Goal: Task Accomplishment & Management: Manage account settings

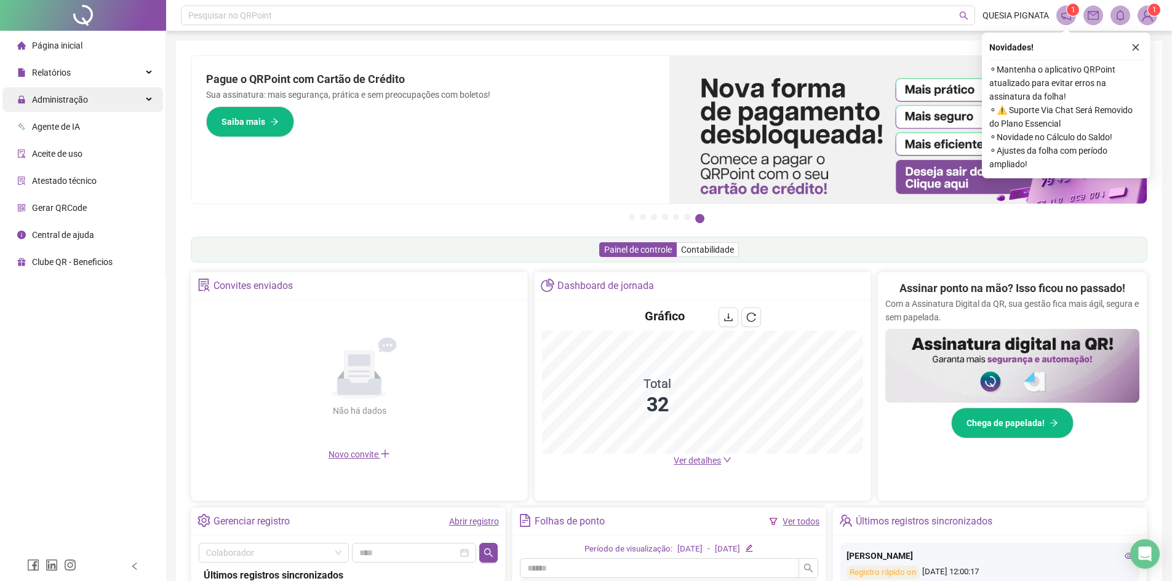
drag, startPoint x: 105, startPoint y: 100, endPoint x: 84, endPoint y: 108, distance: 22.6
click at [105, 100] on div "Administração" at bounding box center [82, 99] width 161 height 25
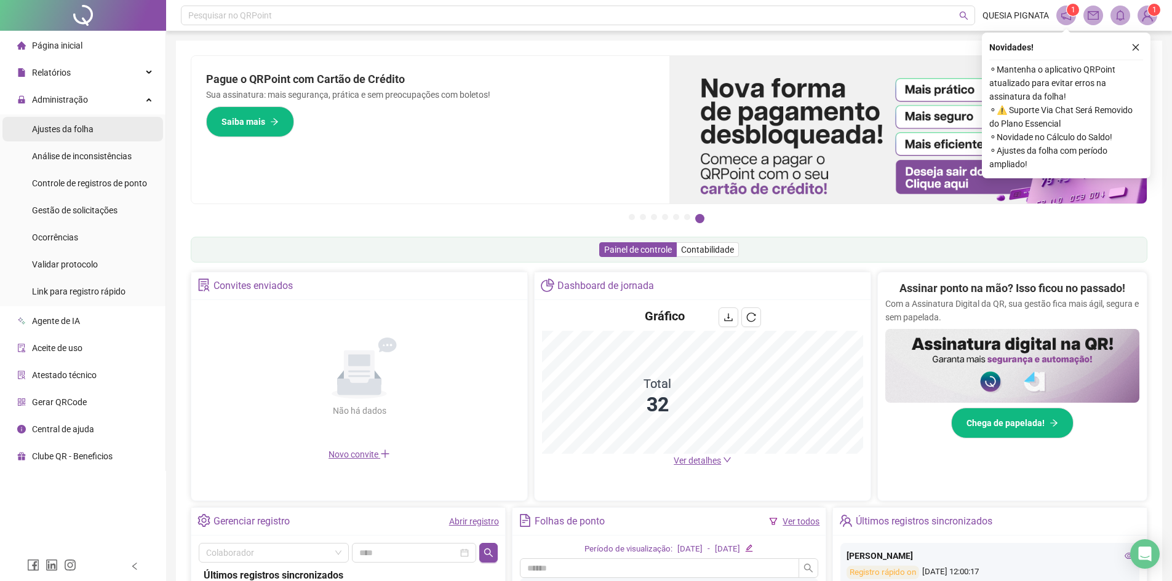
click at [52, 132] on span "Ajustes da folha" at bounding box center [63, 129] width 62 height 10
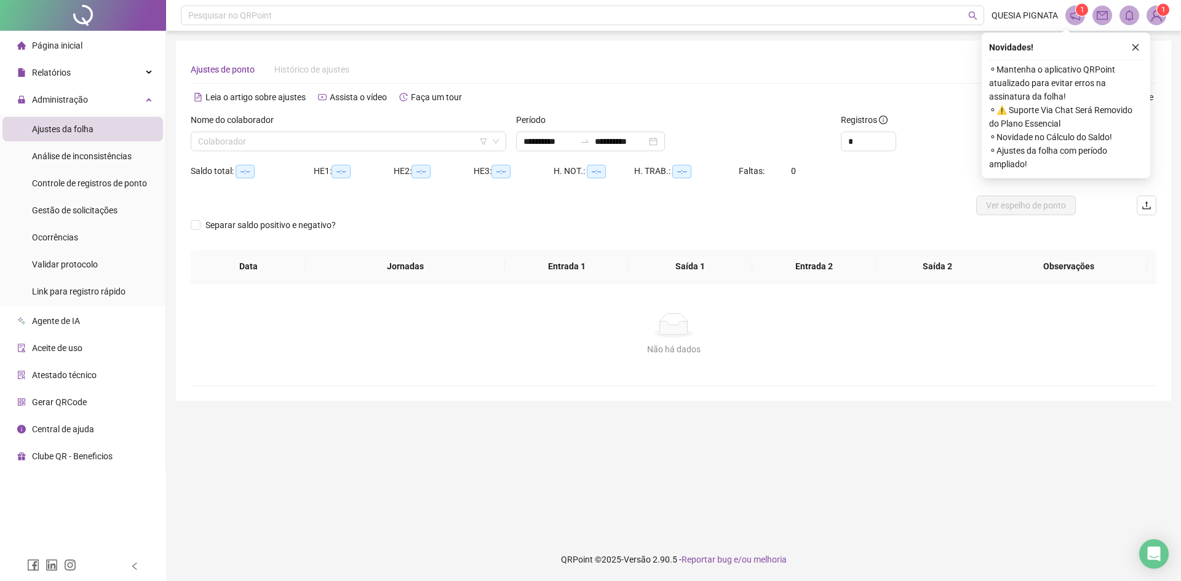
type input "**********"
click at [54, 210] on span "Gestão de solicitações" at bounding box center [75, 210] width 86 height 10
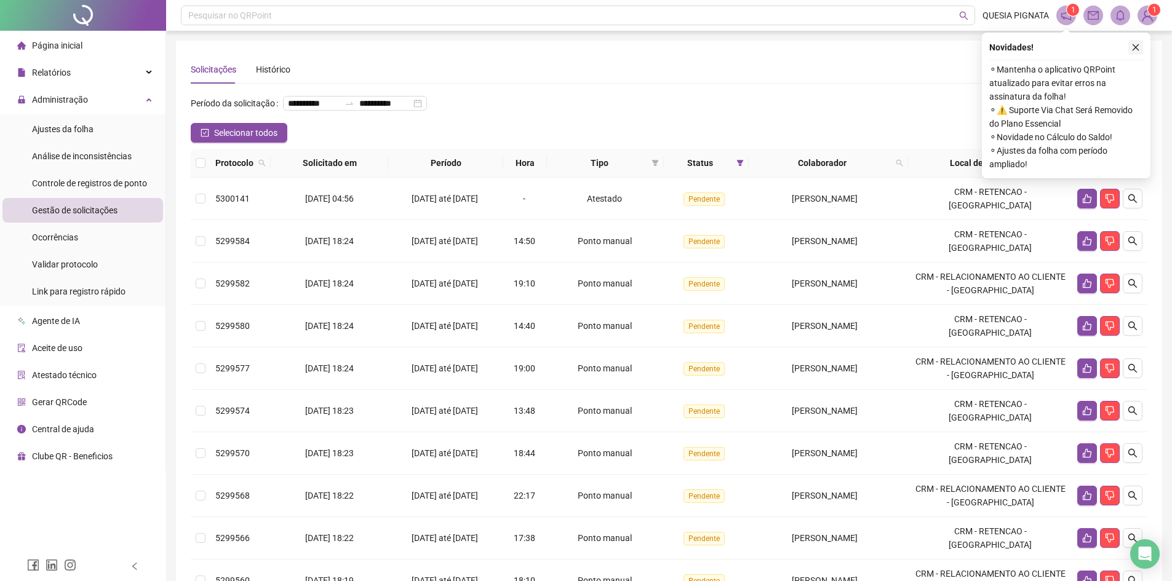
click at [1134, 42] on button "button" at bounding box center [1135, 47] width 15 height 15
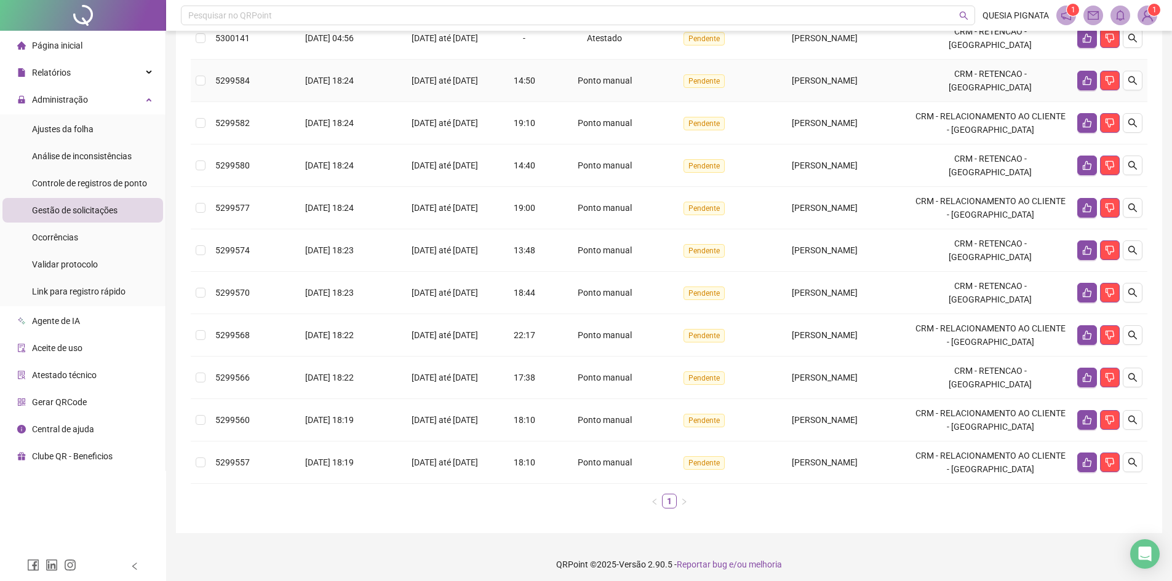
scroll to position [185, 0]
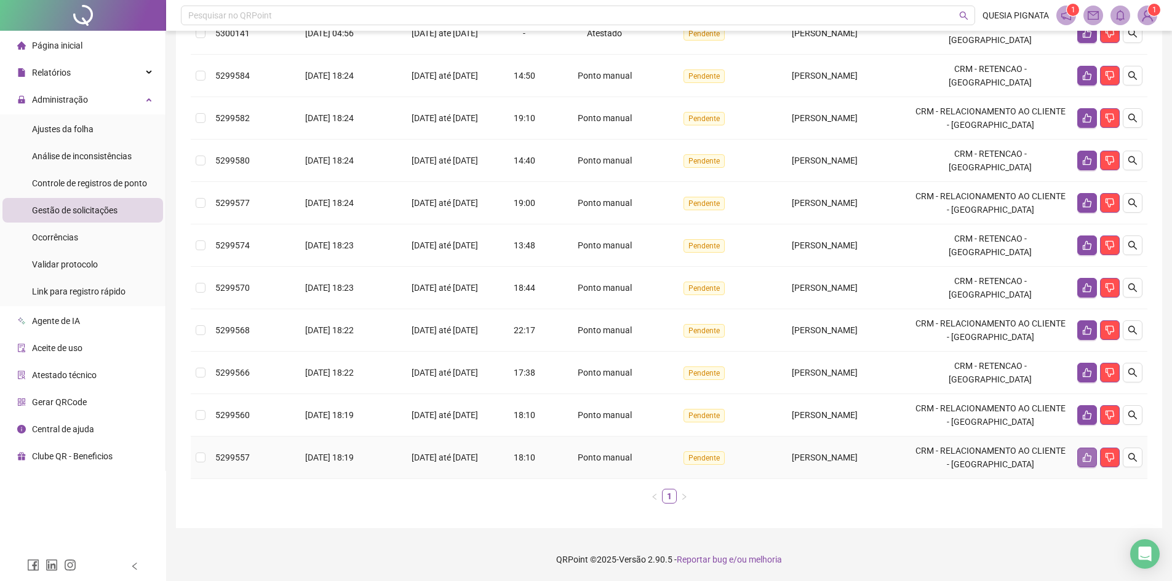
click at [1083, 463] on button "button" at bounding box center [1087, 458] width 20 height 20
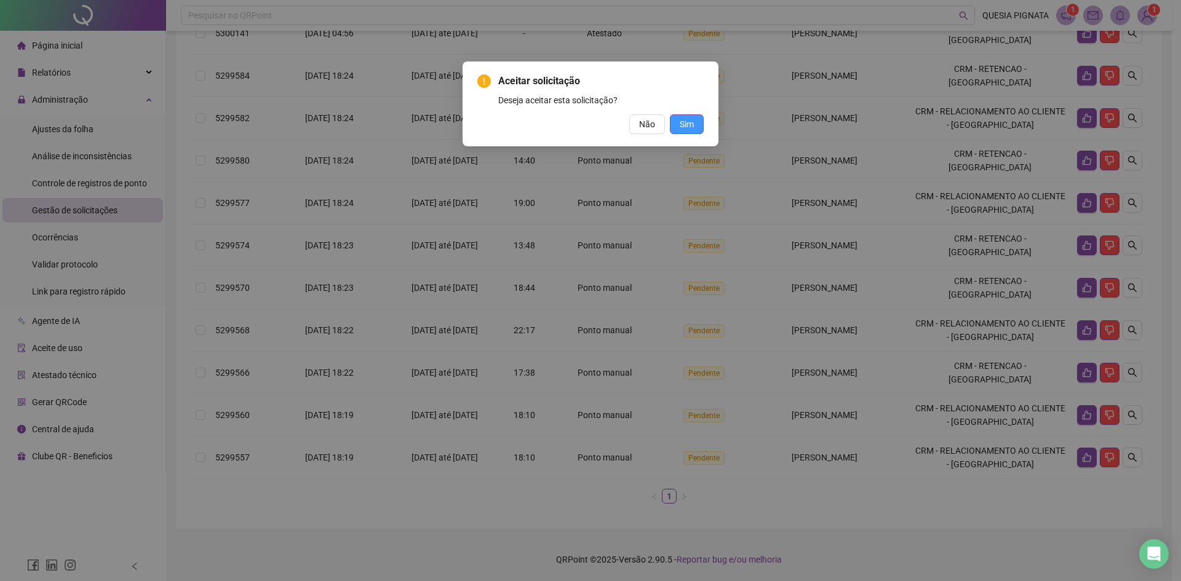
click at [693, 125] on span "Sim" at bounding box center [687, 124] width 14 height 14
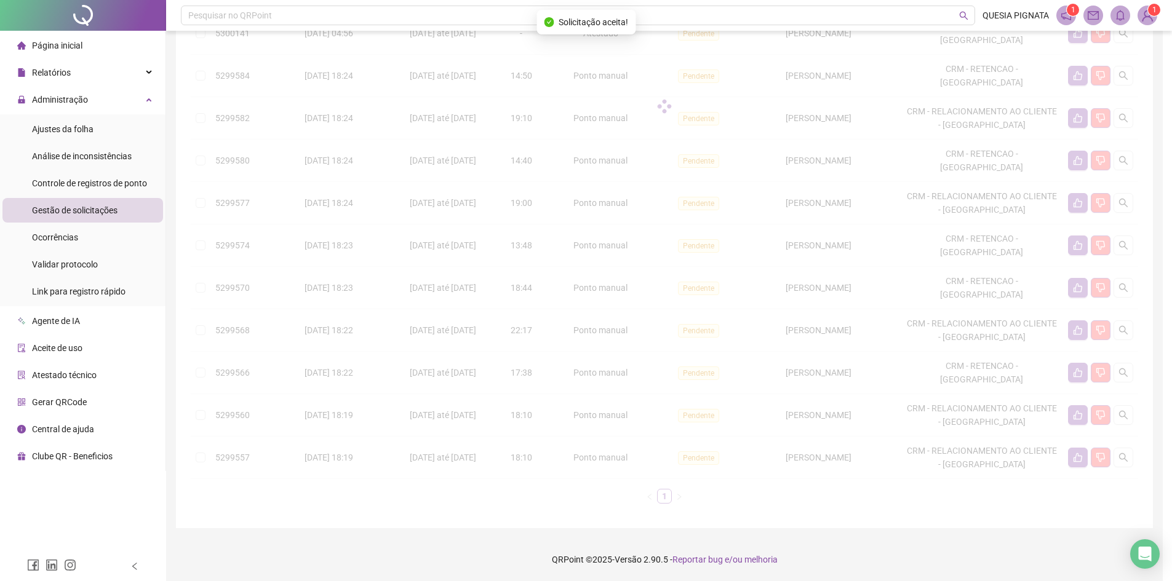
scroll to position [143, 0]
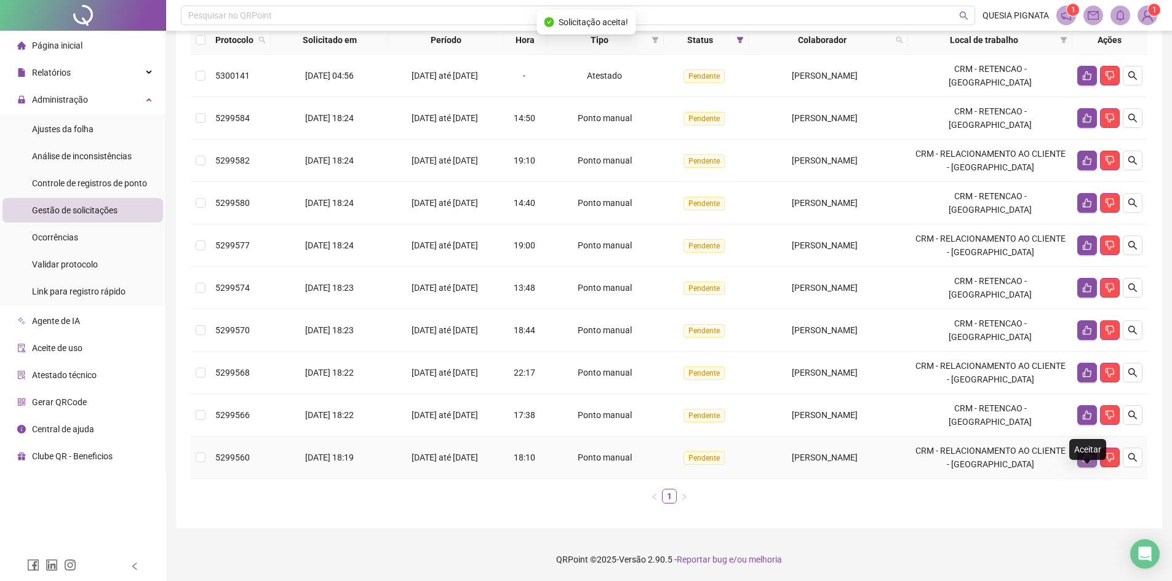
click at [1081, 463] on button "button" at bounding box center [1087, 458] width 20 height 20
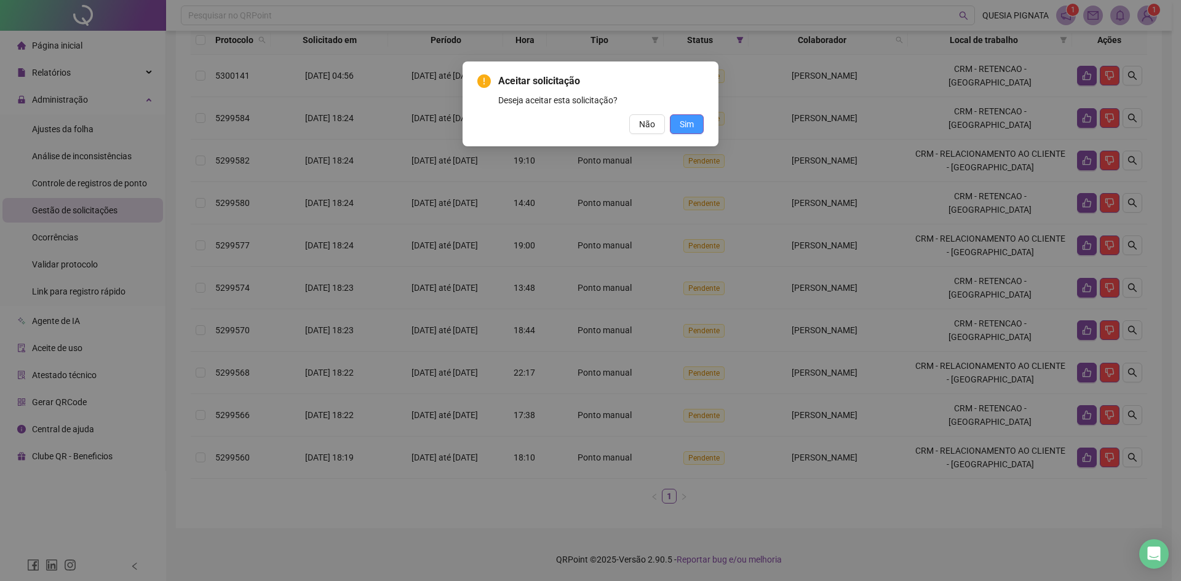
click at [688, 125] on span "Sim" at bounding box center [687, 124] width 14 height 14
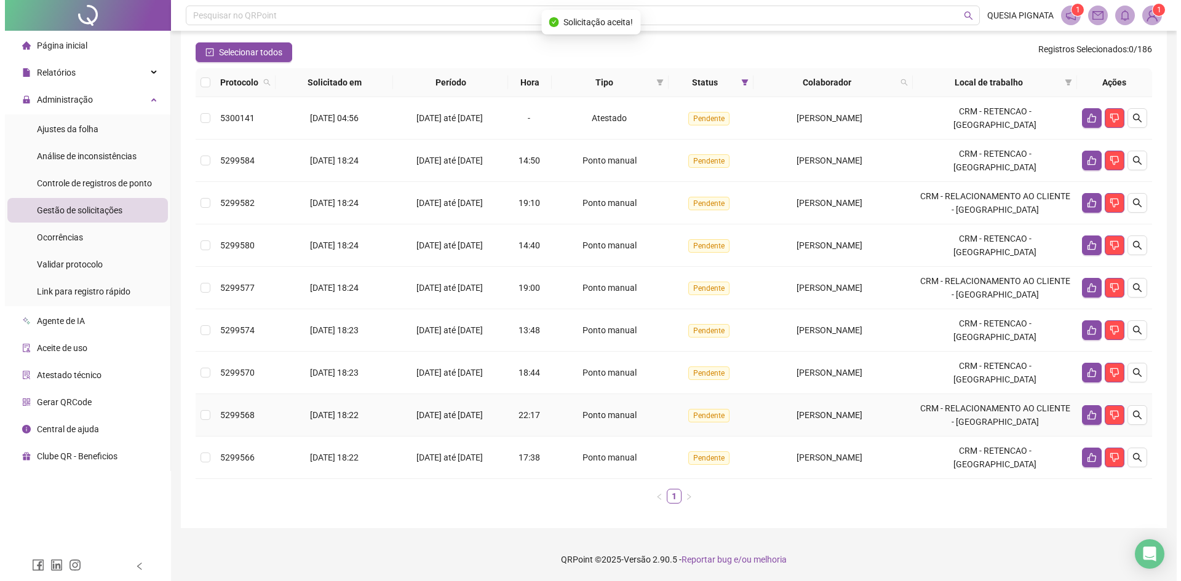
scroll to position [100, 0]
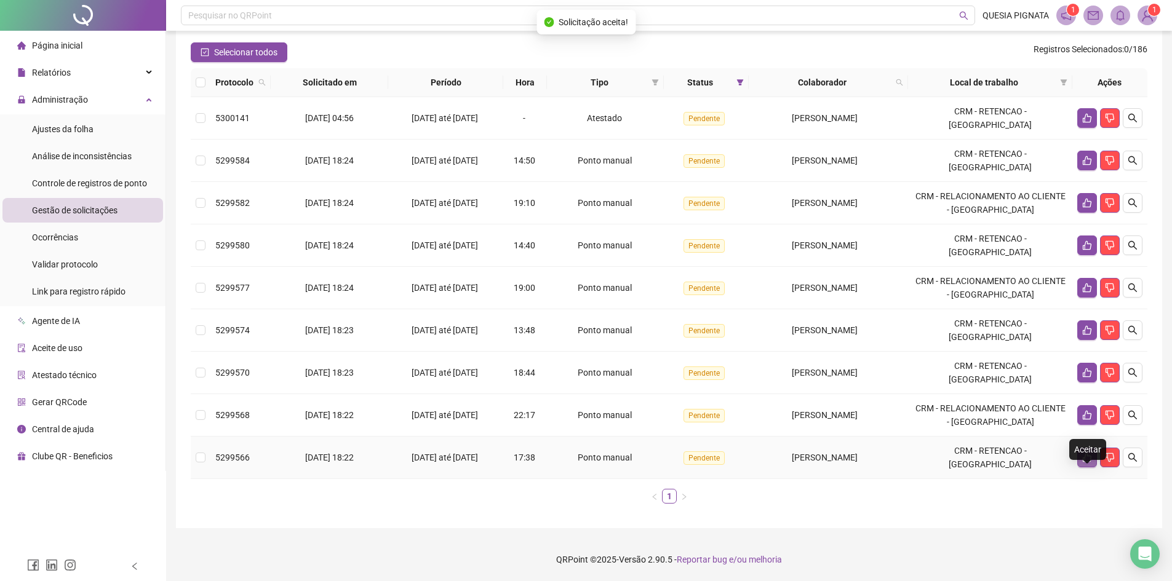
click at [1077, 456] on button "button" at bounding box center [1087, 458] width 20 height 20
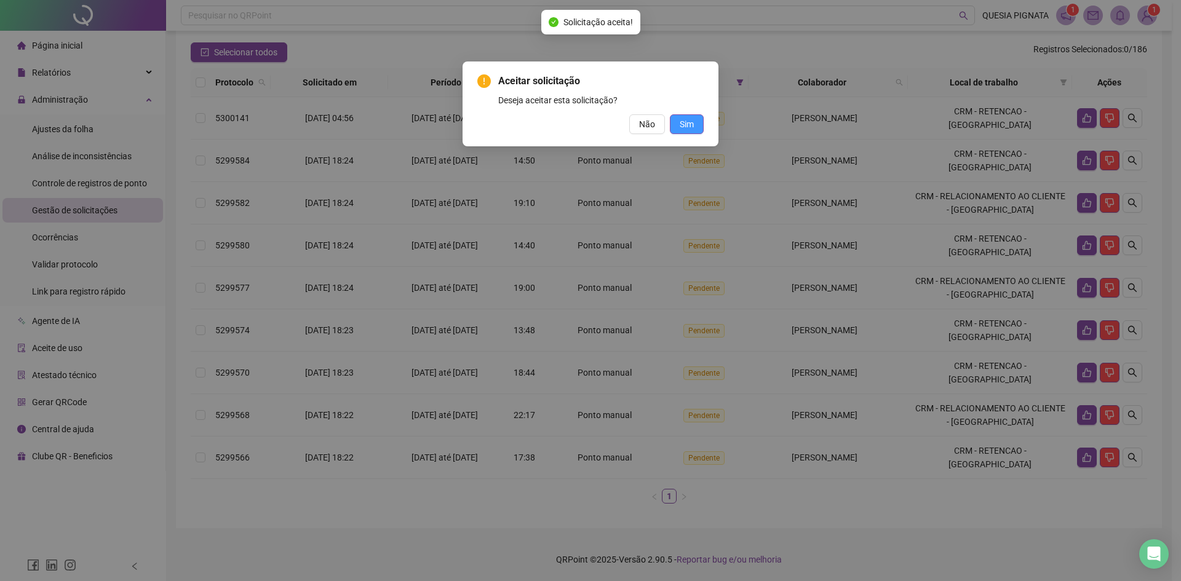
click at [685, 121] on span "Sim" at bounding box center [687, 124] width 14 height 14
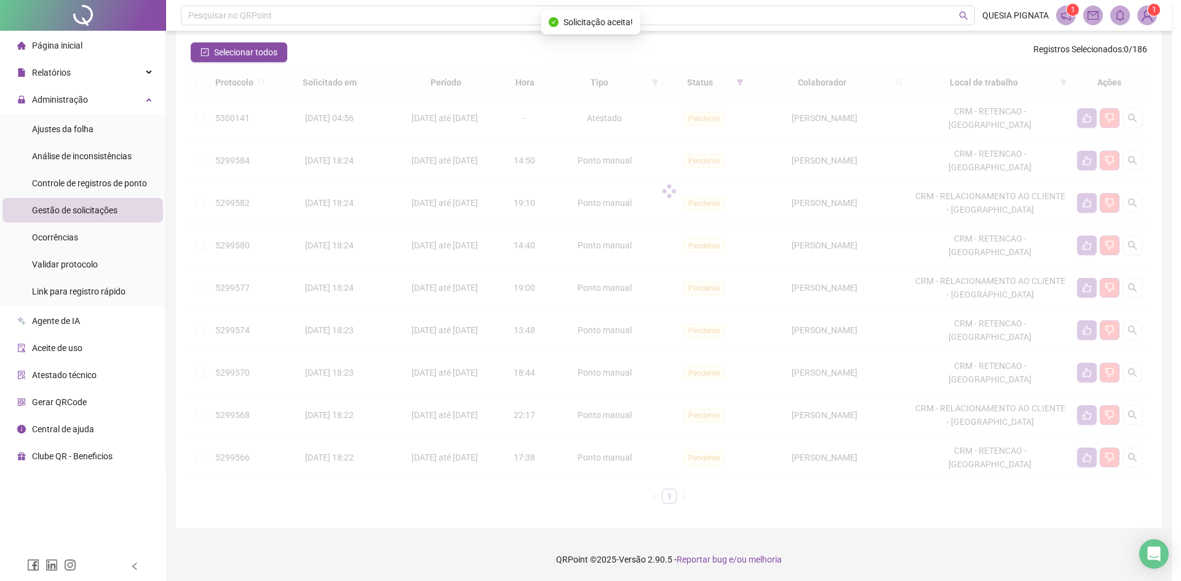
scroll to position [58, 0]
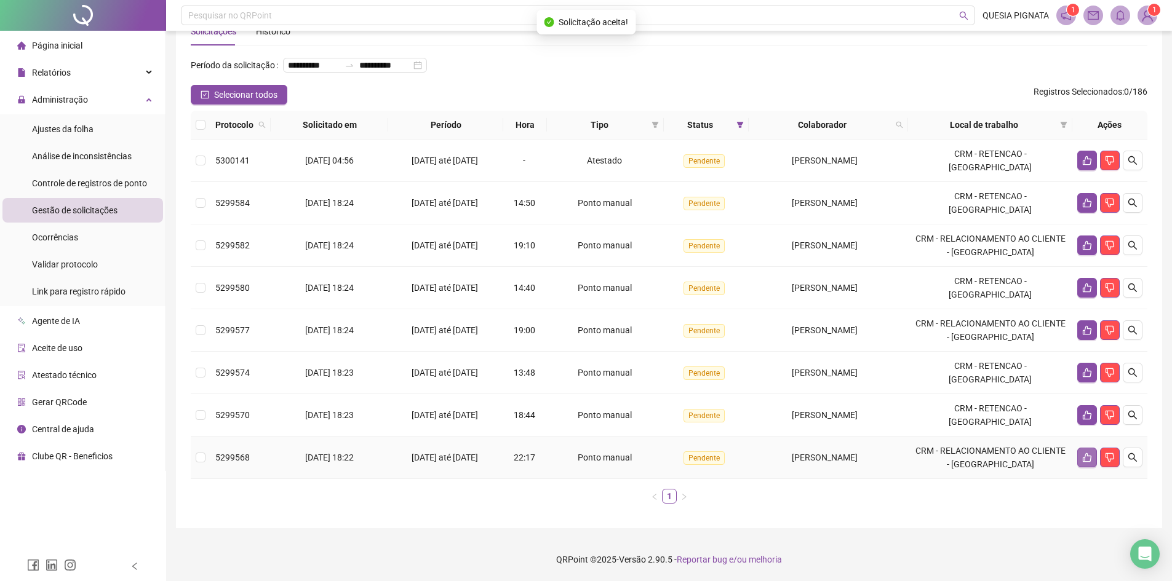
click at [1083, 458] on icon "like" at bounding box center [1087, 457] width 9 height 9
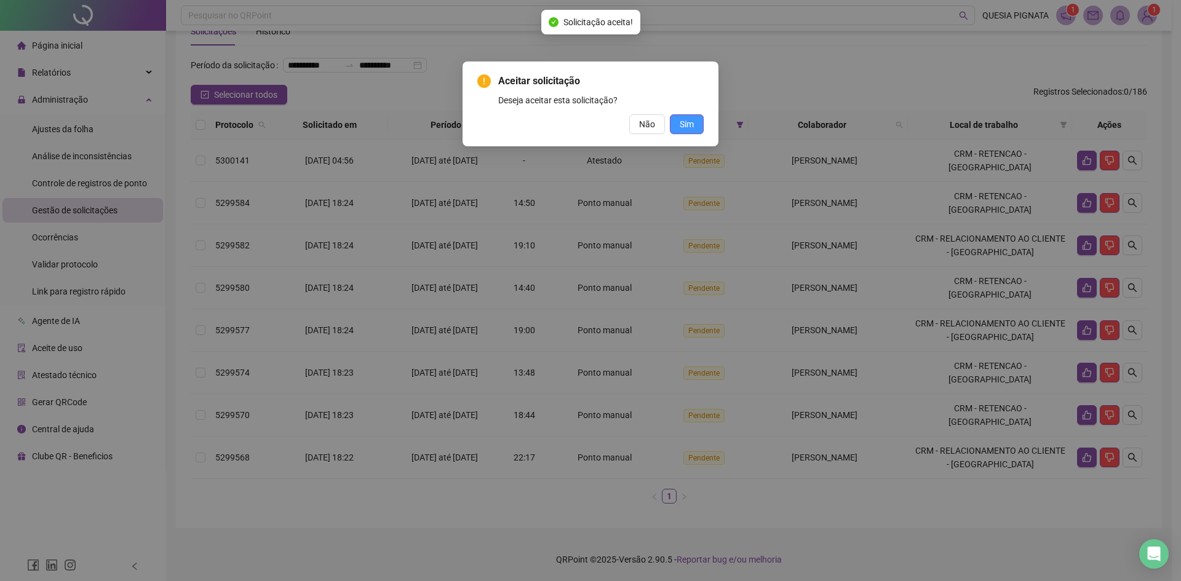
click at [685, 130] on span "Sim" at bounding box center [687, 124] width 14 height 14
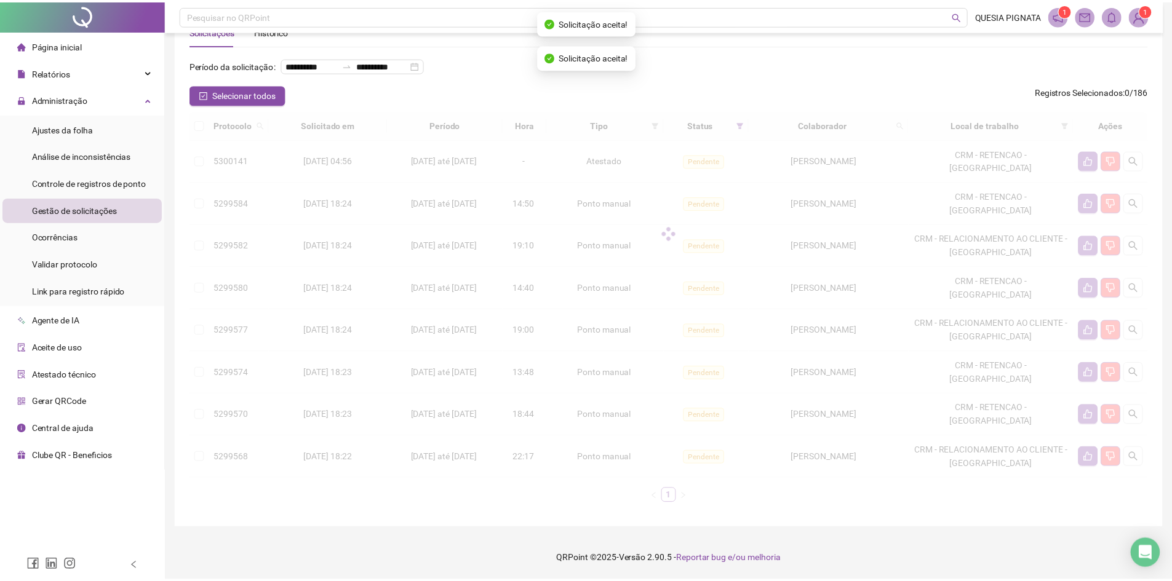
scroll to position [15, 0]
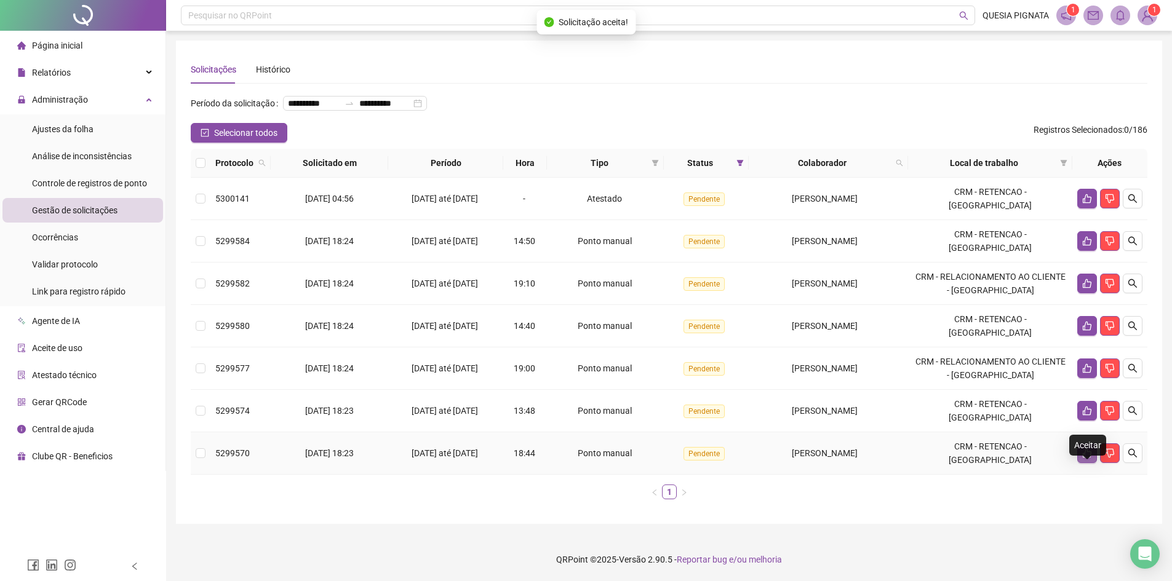
click at [1077, 455] on button "button" at bounding box center [1087, 454] width 20 height 20
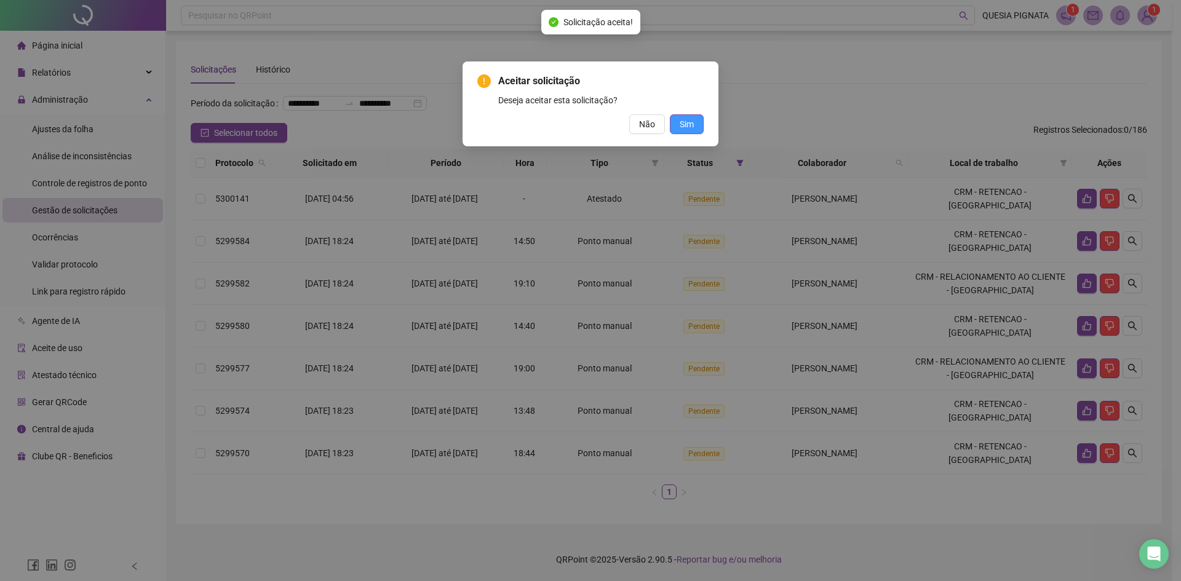
click at [680, 128] on span "Sim" at bounding box center [687, 124] width 14 height 14
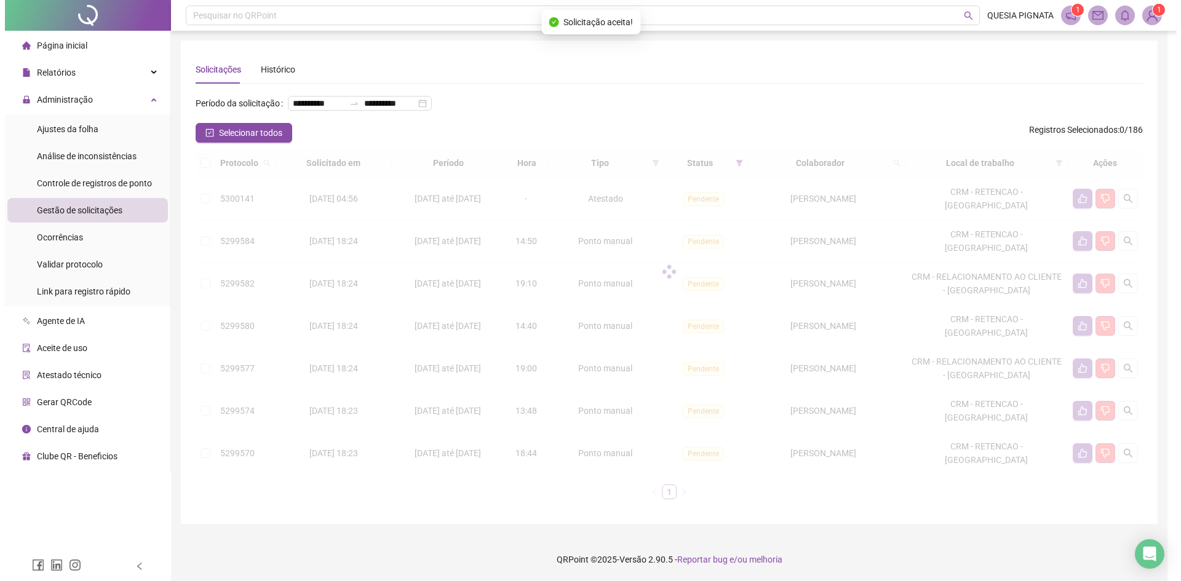
scroll to position [0, 0]
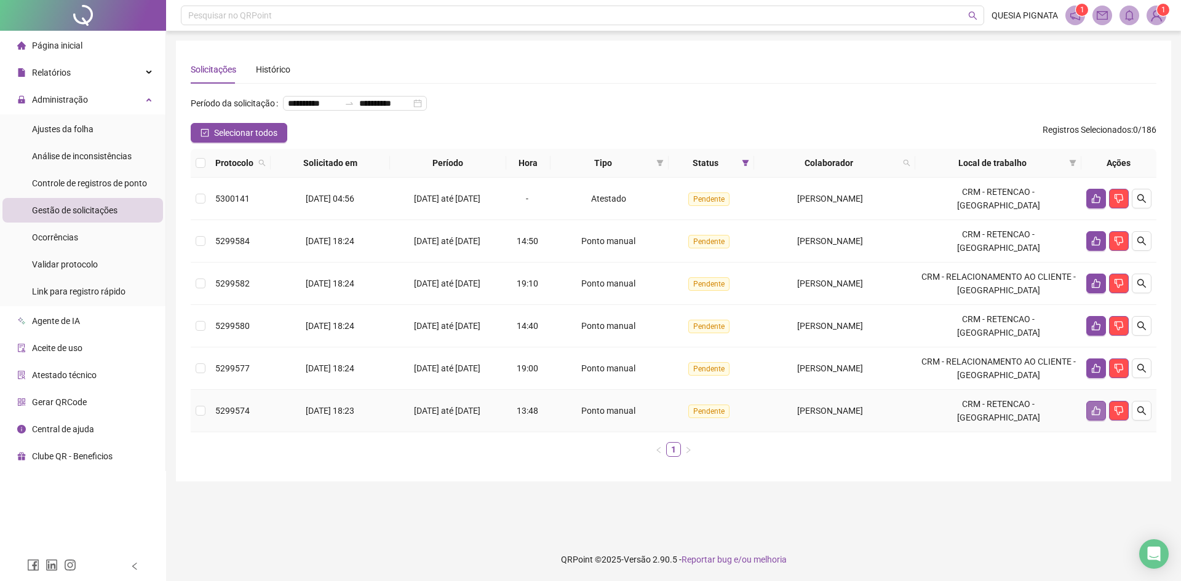
click at [1093, 416] on icon "like" at bounding box center [1096, 411] width 9 height 9
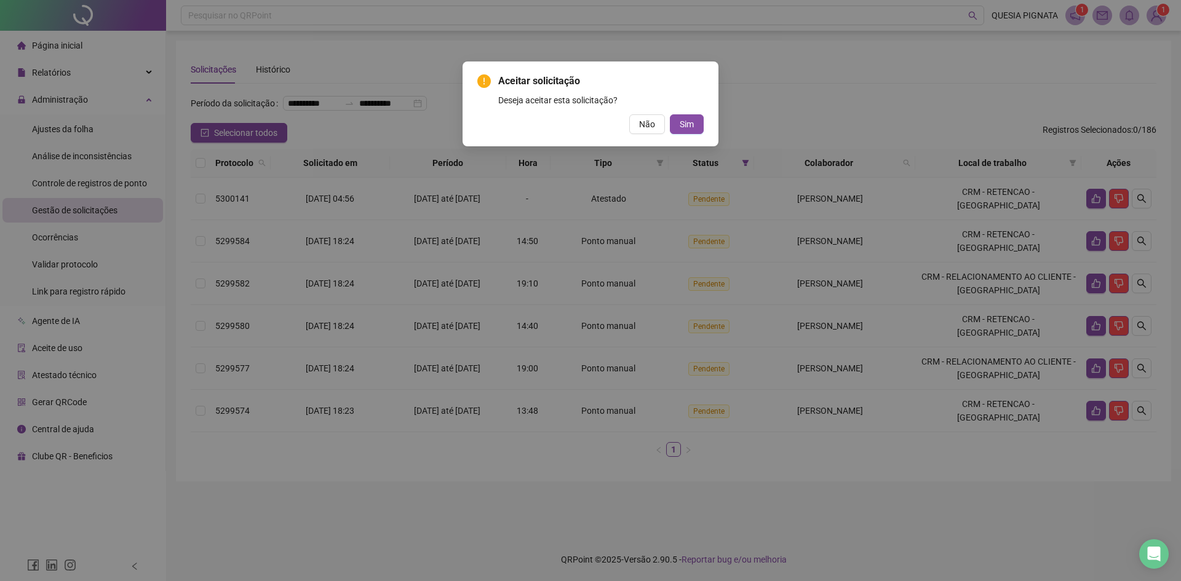
click at [667, 113] on div "Aceitar solicitação Deseja aceitar esta solicitação? Não Sim" at bounding box center [590, 104] width 226 height 60
click at [677, 121] on button "Sim" at bounding box center [687, 124] width 34 height 20
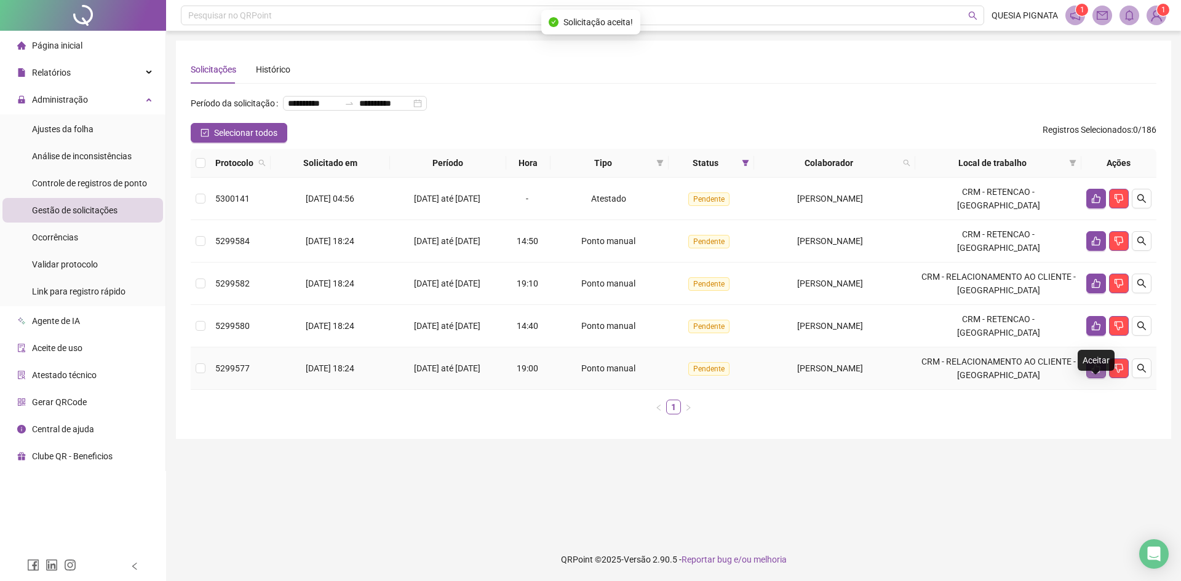
click at [1091, 373] on icon "like" at bounding box center [1096, 369] width 10 height 10
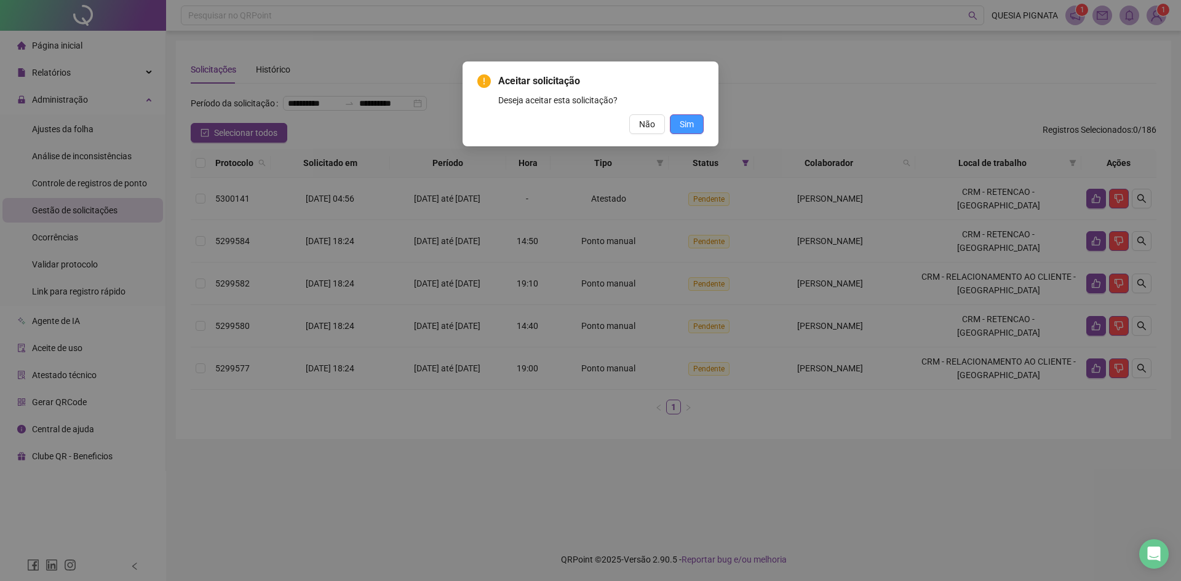
click at [682, 119] on span "Sim" at bounding box center [687, 124] width 14 height 14
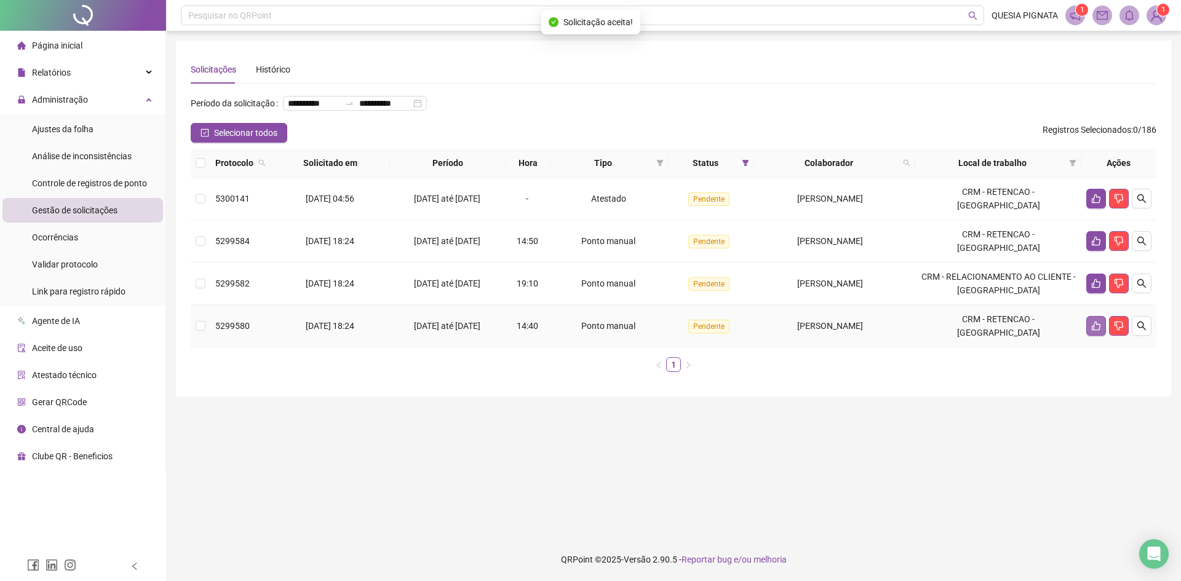
click at [1089, 336] on button "button" at bounding box center [1096, 326] width 20 height 20
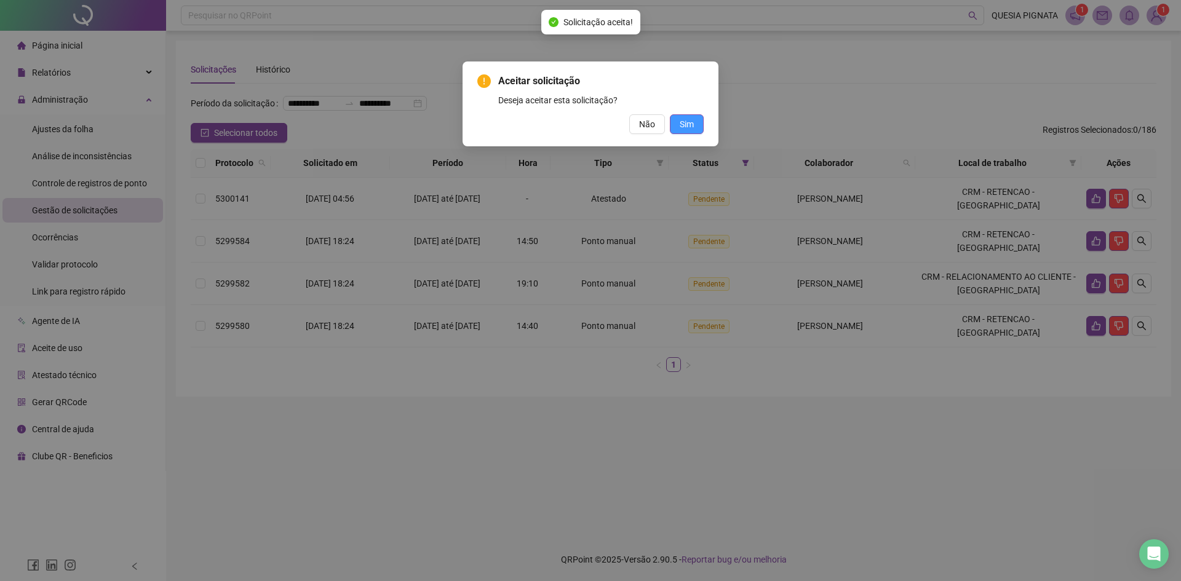
click at [690, 124] on span "Sim" at bounding box center [687, 124] width 14 height 14
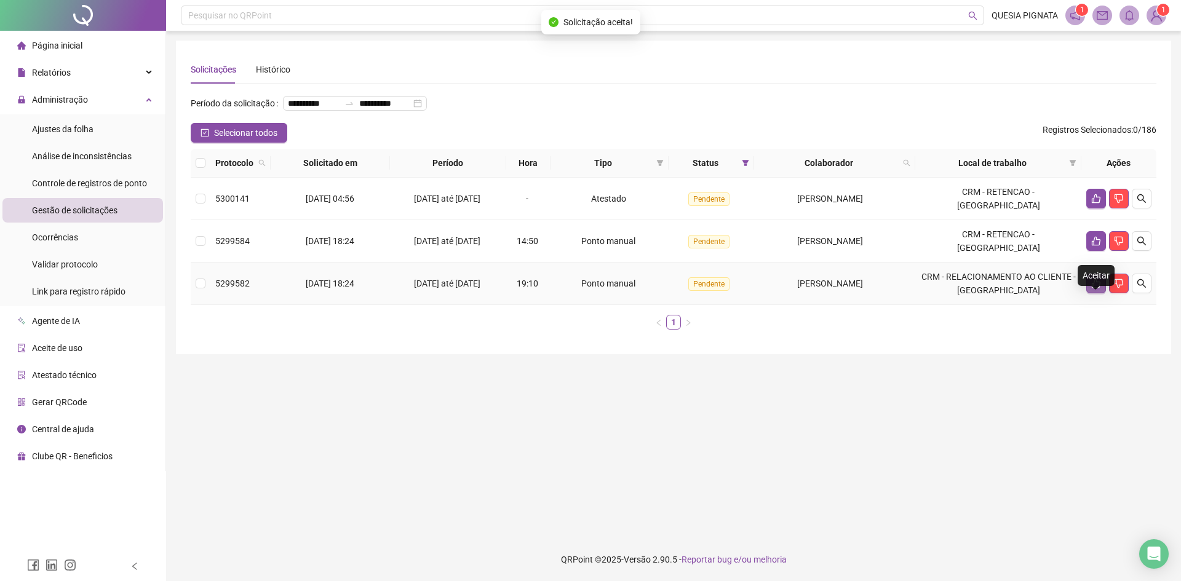
click at [1097, 288] on icon "like" at bounding box center [1096, 284] width 10 height 10
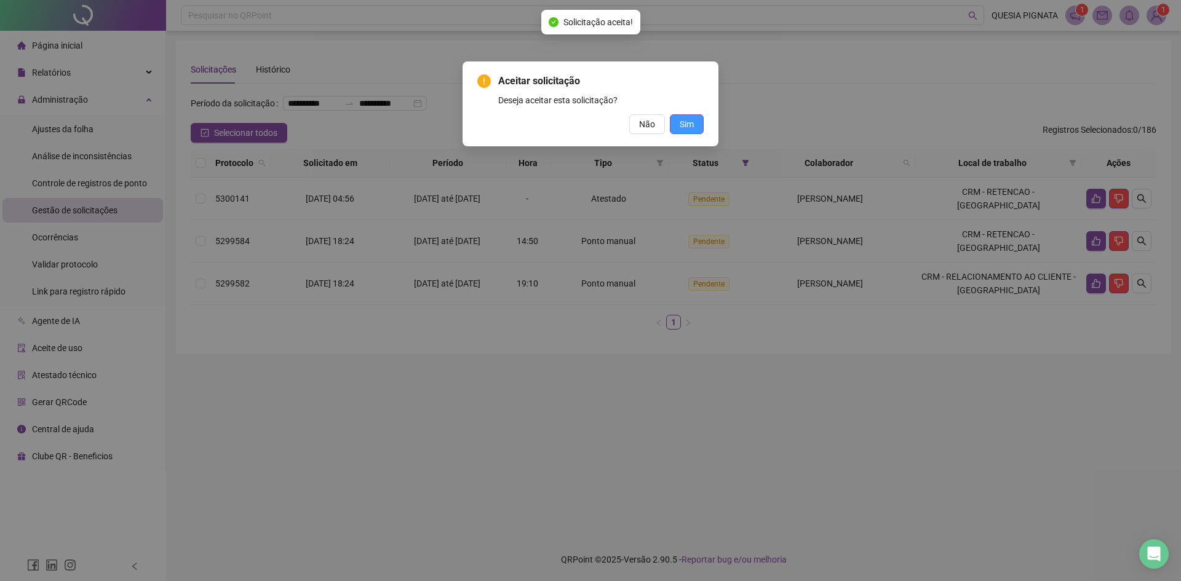
click at [696, 125] on button "Sim" at bounding box center [687, 124] width 34 height 20
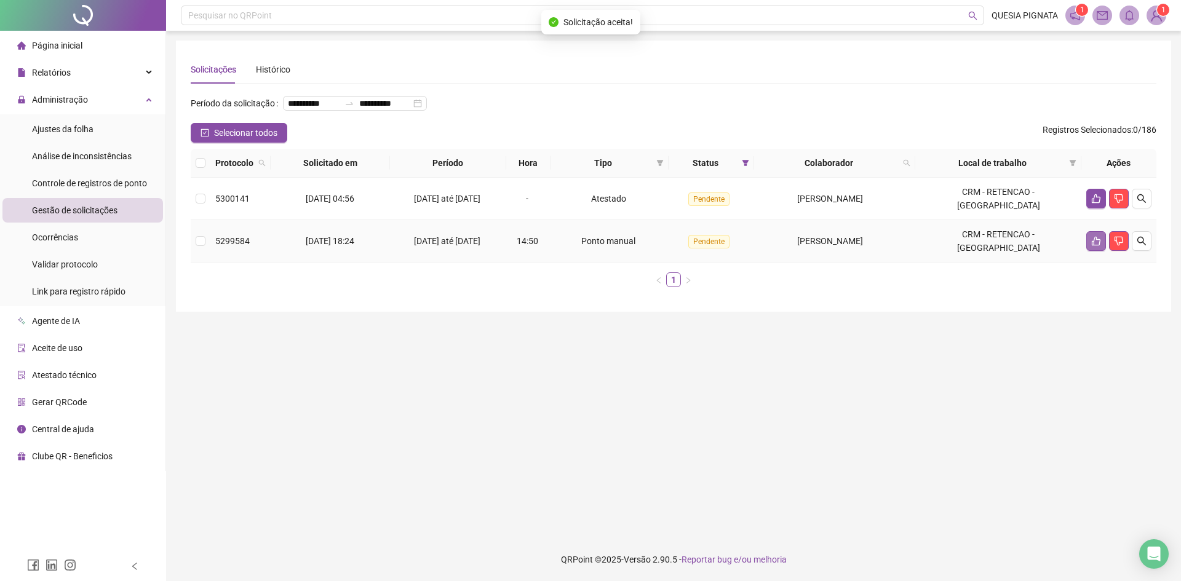
click at [1089, 251] on button "button" at bounding box center [1096, 241] width 20 height 20
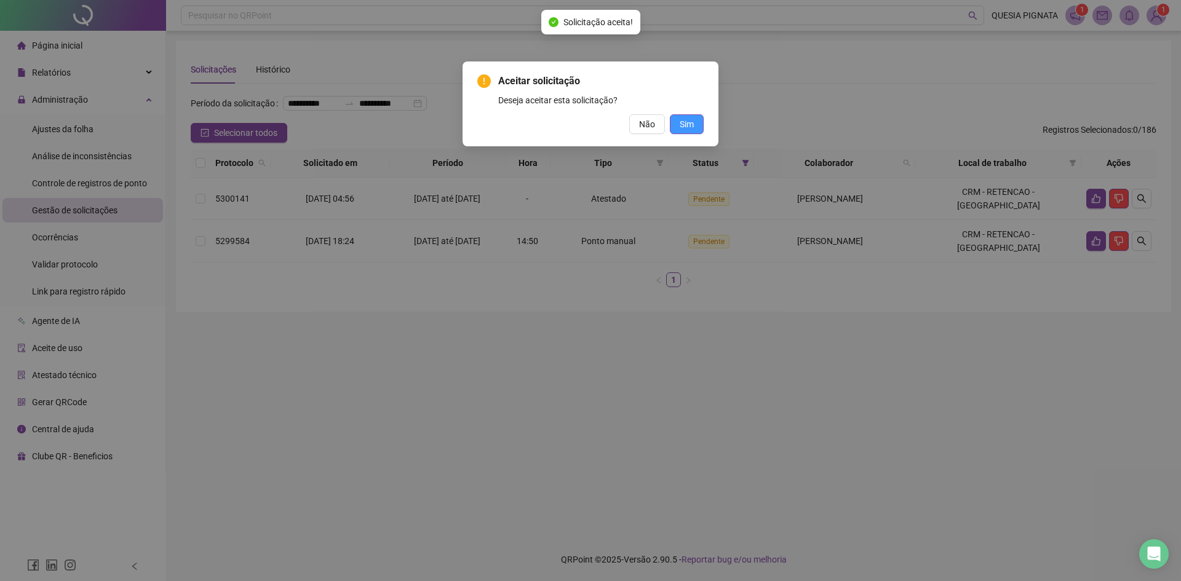
click at [676, 129] on button "Sim" at bounding box center [687, 124] width 34 height 20
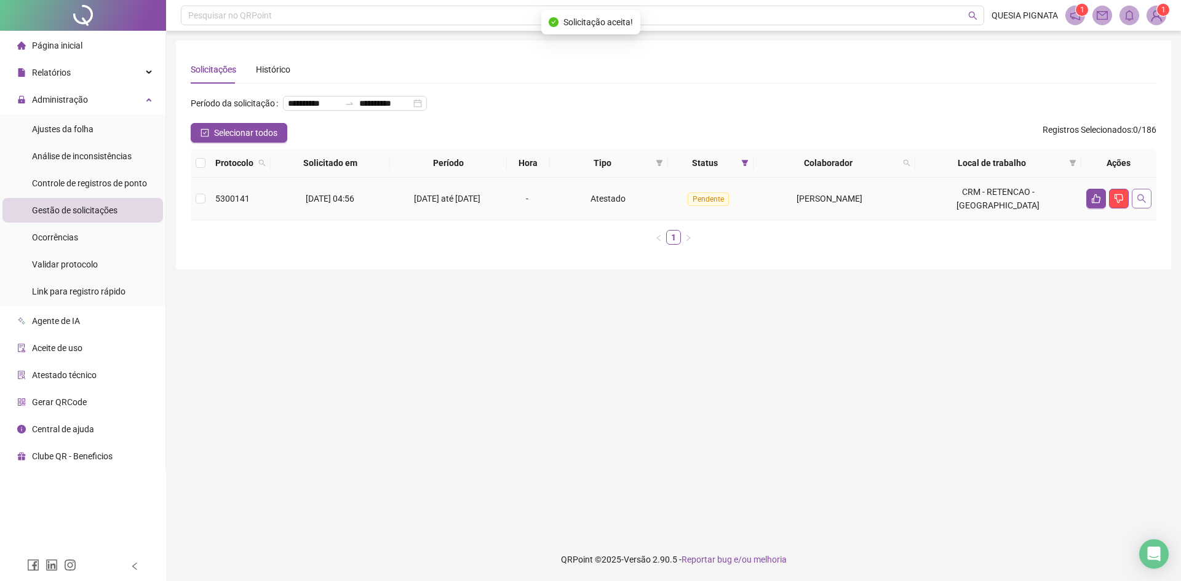
click at [1150, 209] on button "button" at bounding box center [1142, 199] width 20 height 20
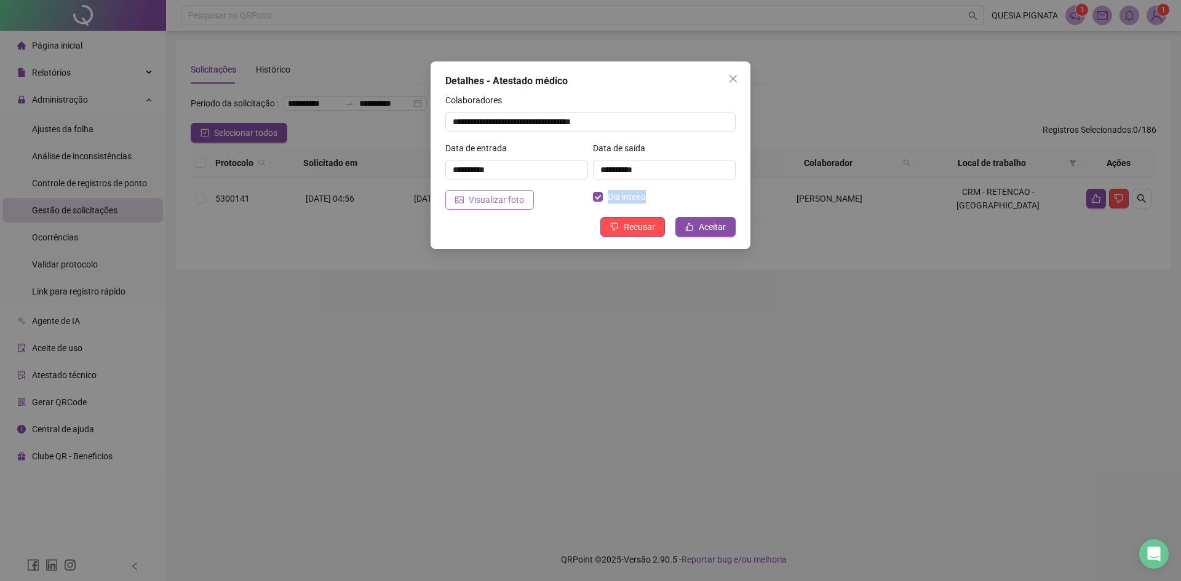
click at [519, 209] on div "**********" at bounding box center [591, 156] width 320 height 188
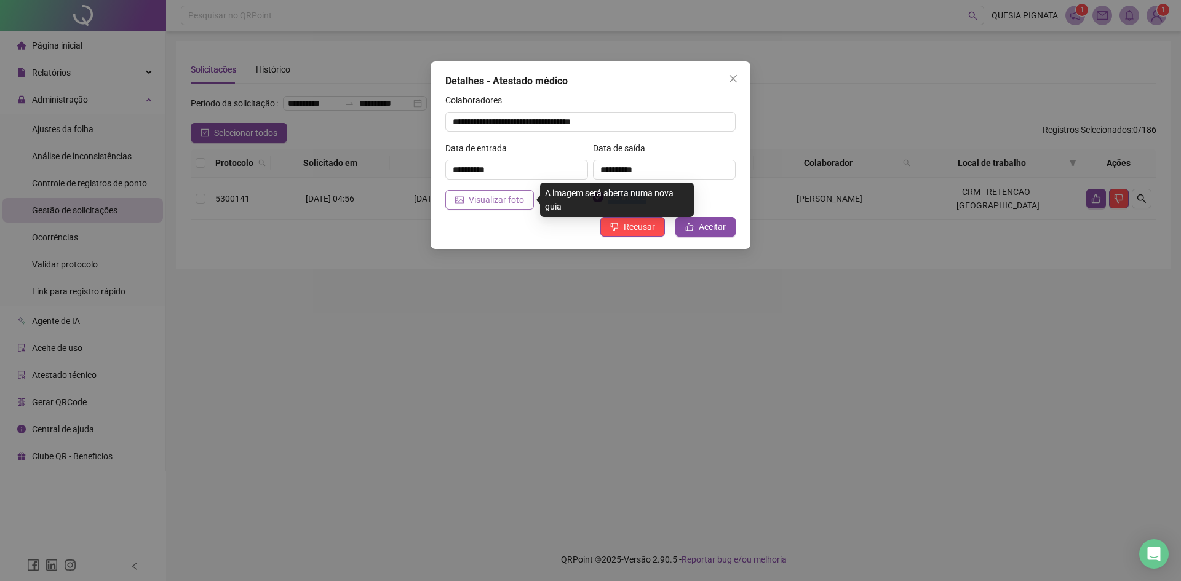
click at [516, 204] on span "Visualizar foto" at bounding box center [496, 200] width 55 height 14
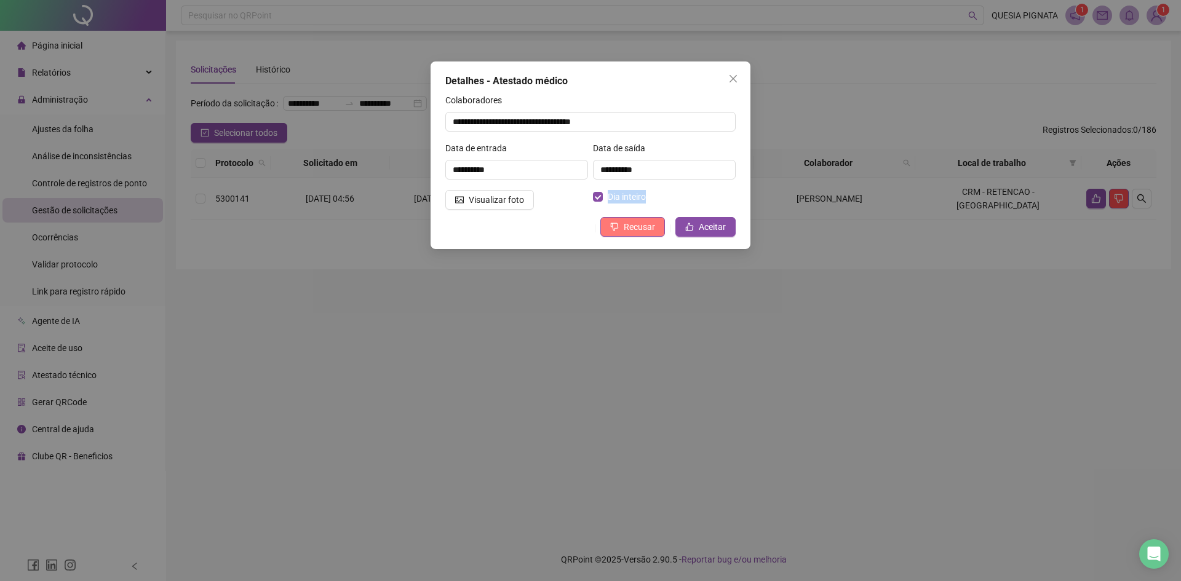
click at [629, 231] on span "Recusar" at bounding box center [639, 227] width 31 height 14
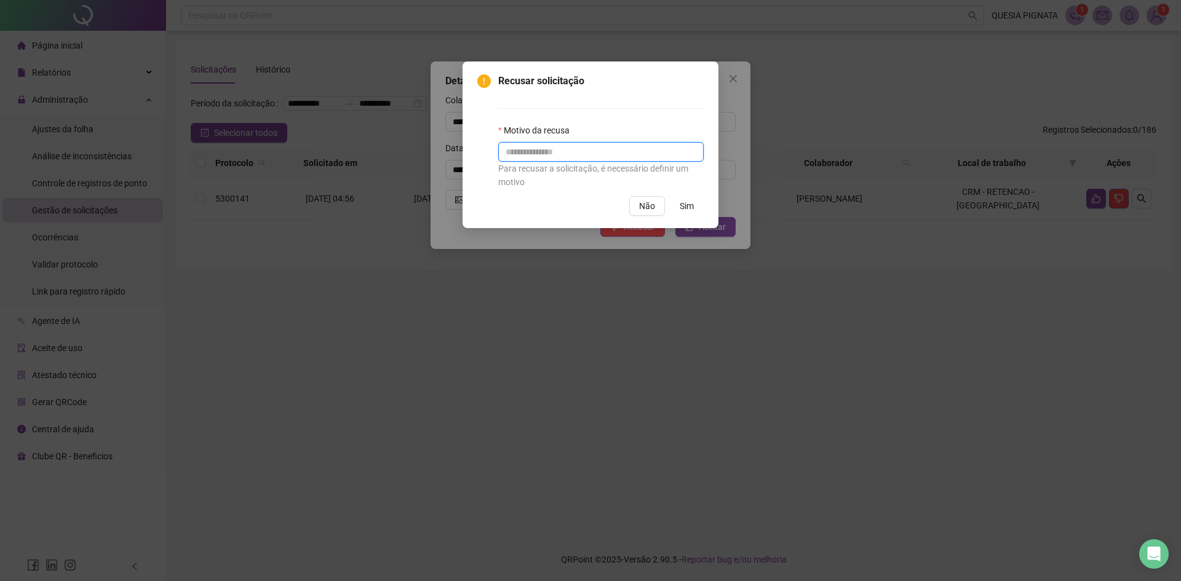
click at [512, 155] on input "text" at bounding box center [600, 152] width 205 height 20
type input "**********"
click at [691, 200] on span "Sim" at bounding box center [687, 206] width 14 height 14
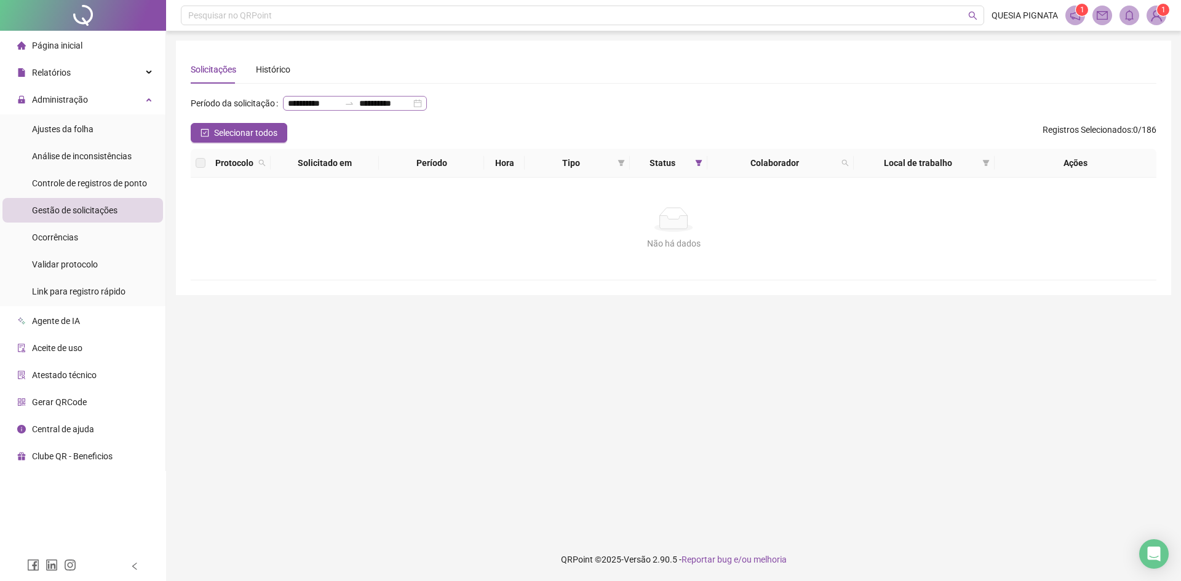
click at [357, 111] on div "**********" at bounding box center [355, 103] width 144 height 15
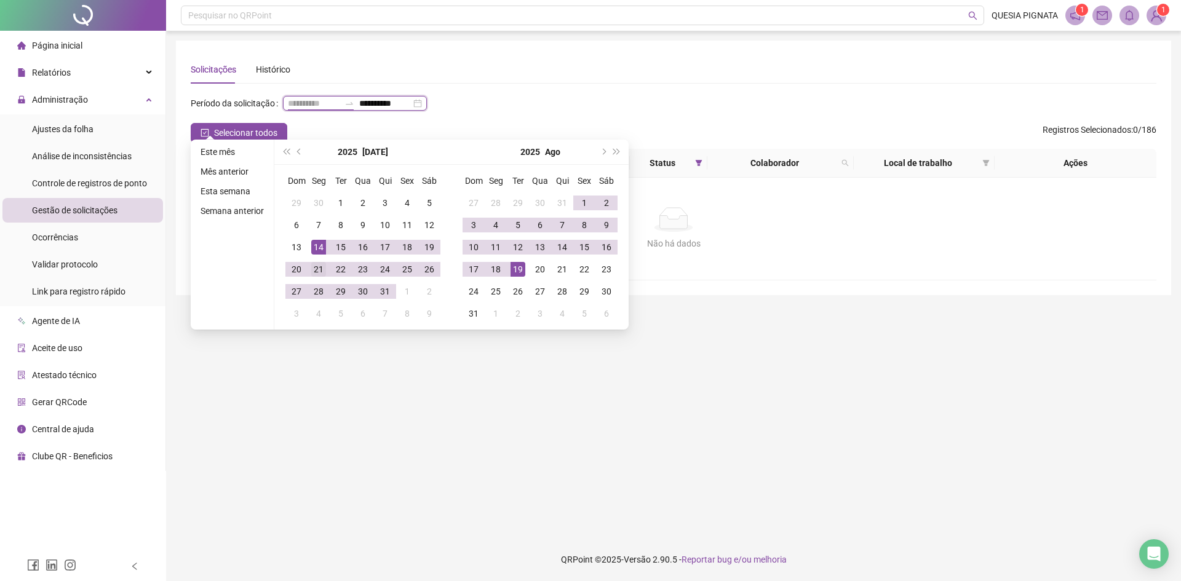
type input "**********"
click at [312, 269] on div "21" at bounding box center [318, 269] width 15 height 15
type input "**********"
click at [515, 272] on div "19" at bounding box center [518, 269] width 15 height 15
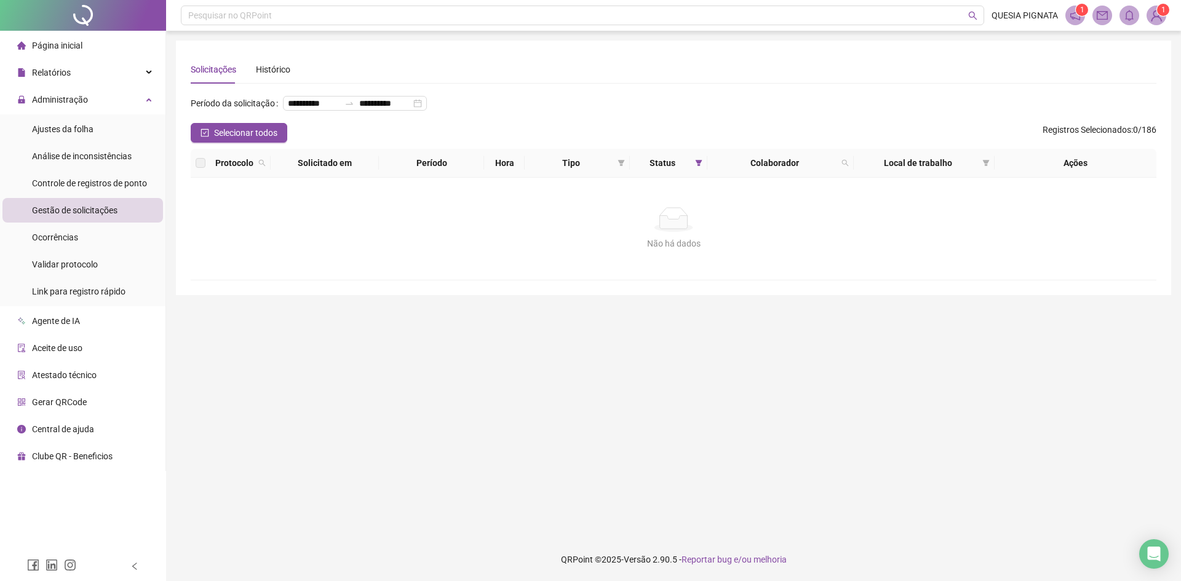
click at [1154, 12] on img at bounding box center [1156, 15] width 18 height 18
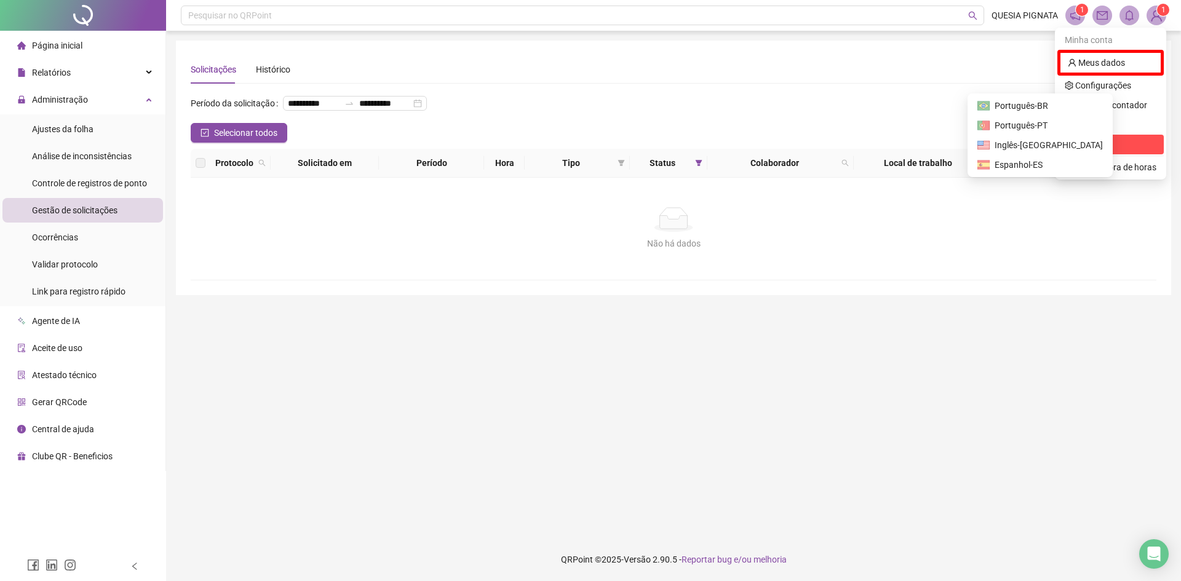
click at [1094, 144] on span "Sair" at bounding box center [1111, 145] width 92 height 14
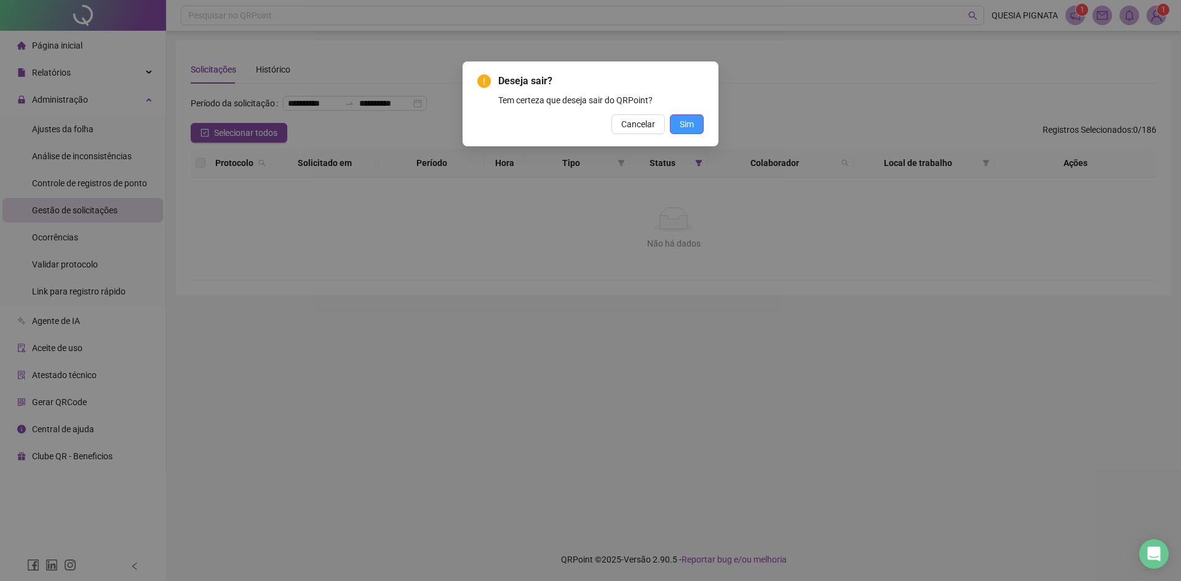
click at [699, 130] on button "Sim" at bounding box center [687, 124] width 34 height 20
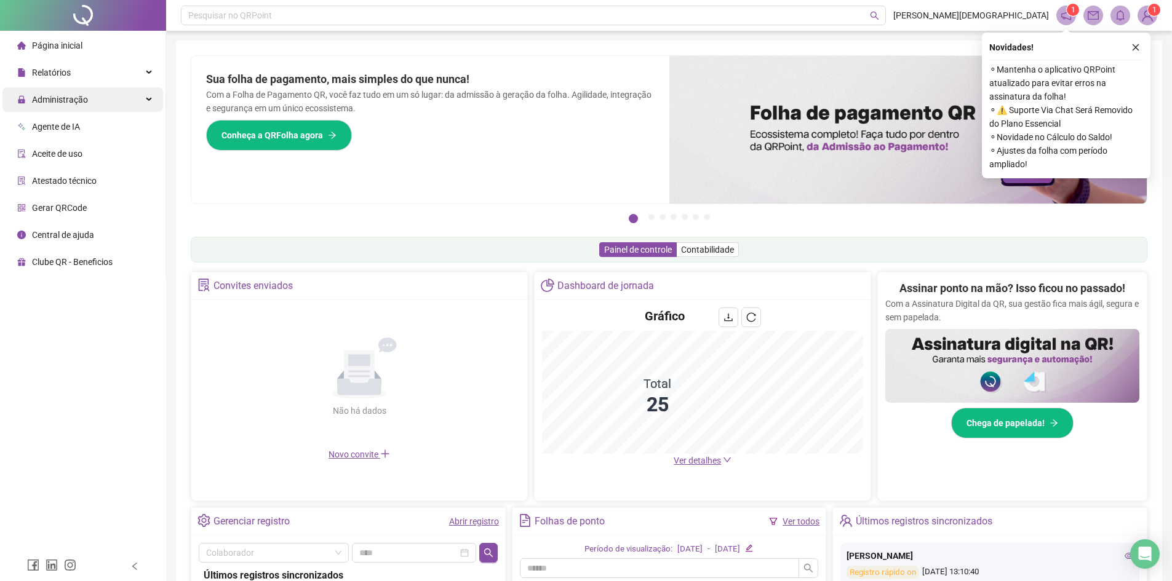
click at [49, 95] on span "Administração" at bounding box center [60, 100] width 56 height 10
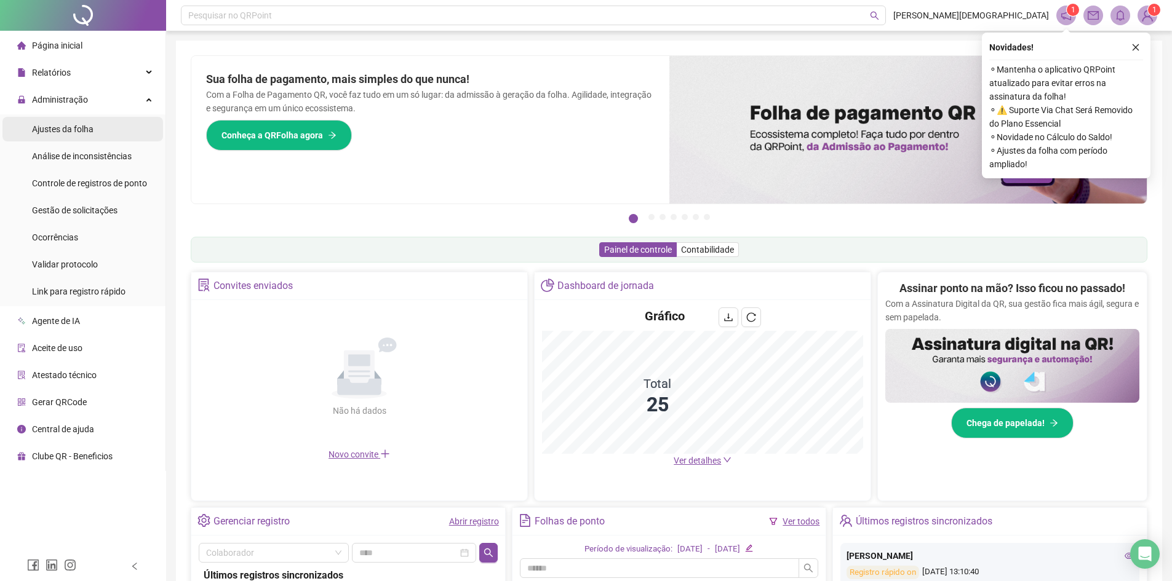
click at [60, 125] on span "Ajustes da folha" at bounding box center [63, 129] width 62 height 10
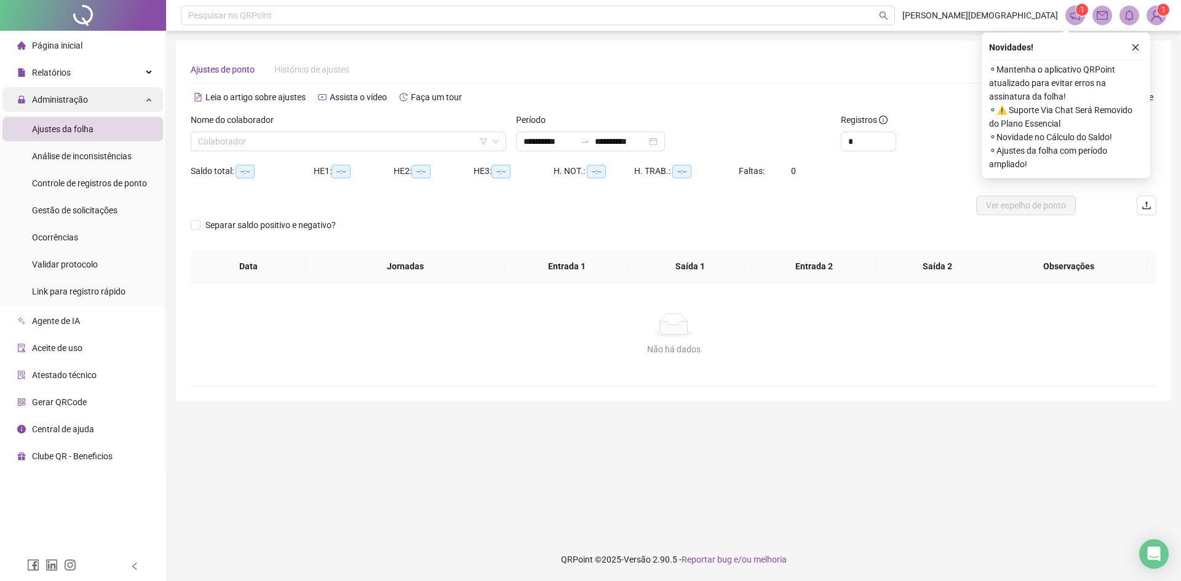
type input "**********"
click at [665, 146] on div "**********" at bounding box center [590, 142] width 149 height 20
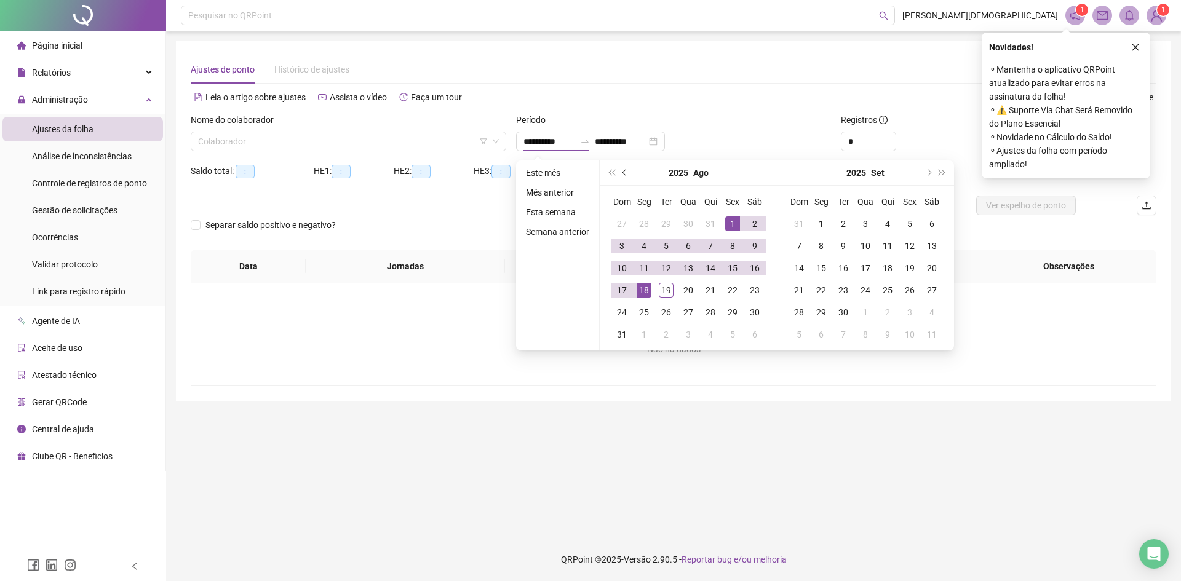
click at [622, 177] on button "prev-year" at bounding box center [625, 173] width 14 height 25
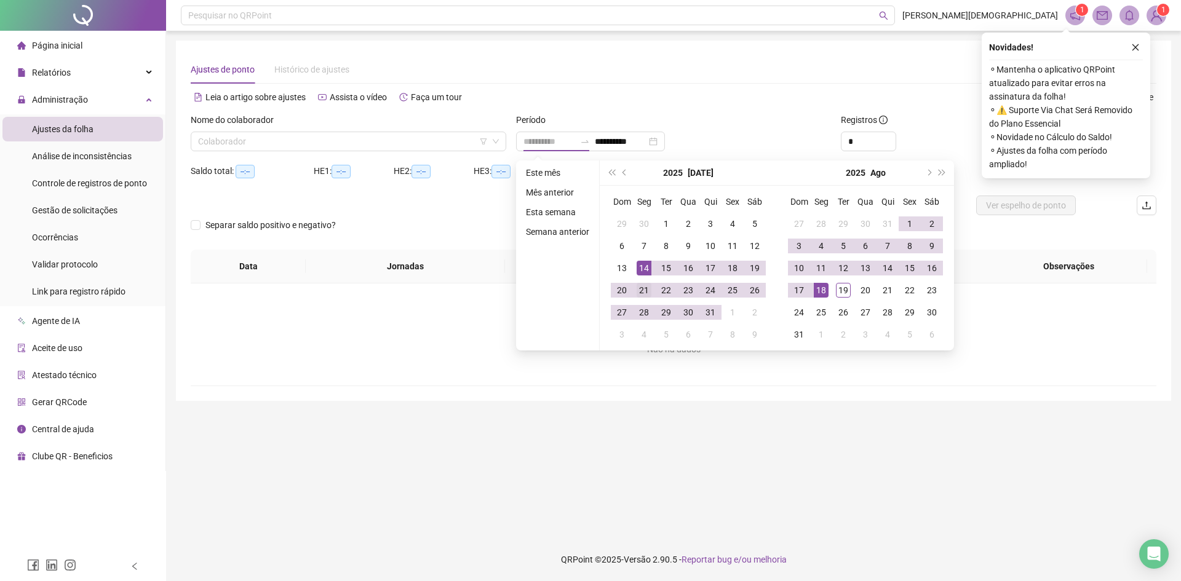
type input "**********"
click at [645, 286] on div "21" at bounding box center [644, 290] width 15 height 15
type input "**********"
click at [822, 289] on div "18" at bounding box center [821, 290] width 15 height 15
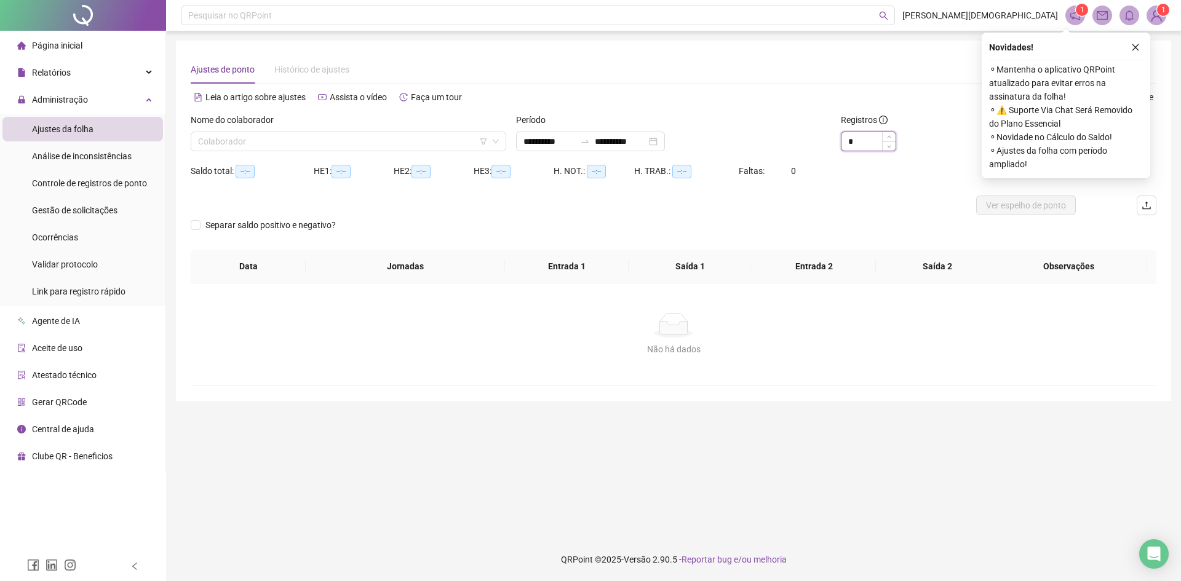
click at [857, 135] on input "*" at bounding box center [868, 141] width 54 height 18
click at [83, 204] on div "Gestão de solicitações" at bounding box center [75, 210] width 86 height 25
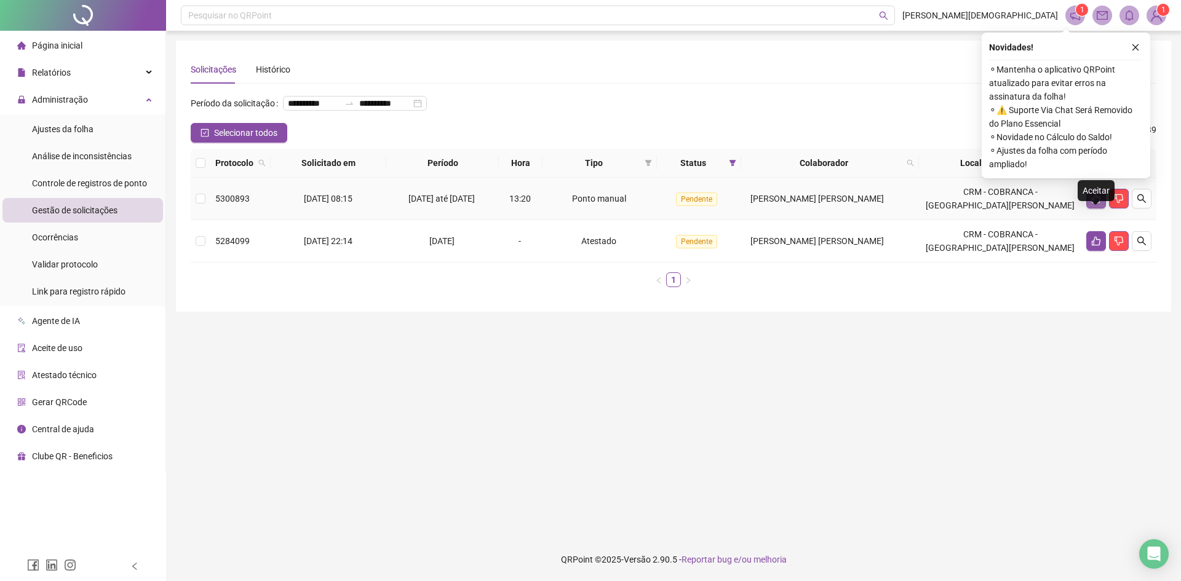
click at [1103, 209] on button "button" at bounding box center [1096, 199] width 20 height 20
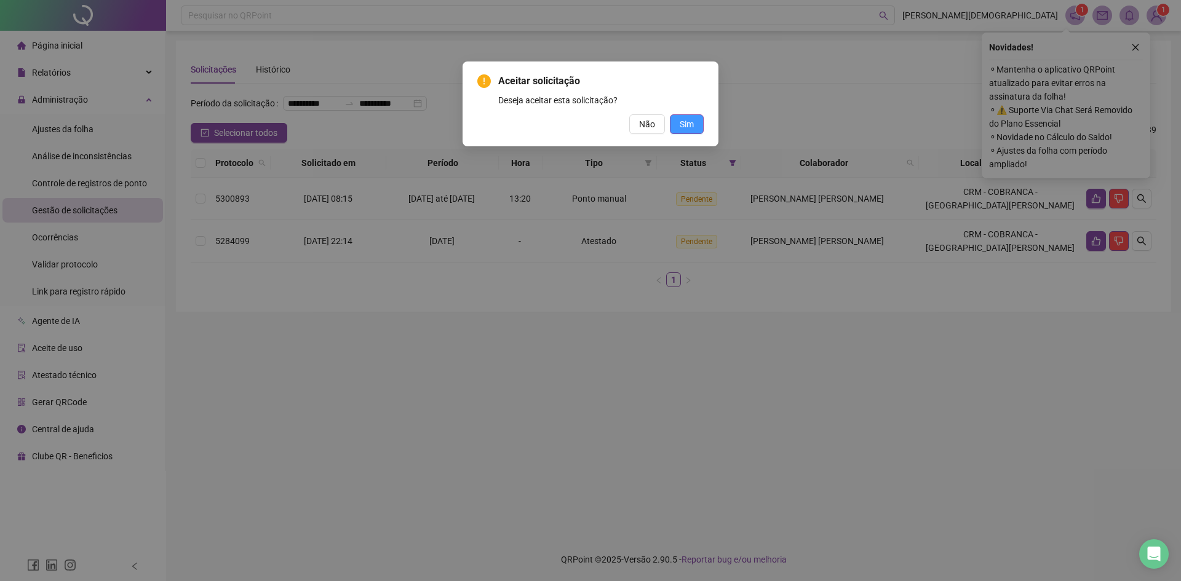
click at [692, 129] on span "Sim" at bounding box center [687, 124] width 14 height 14
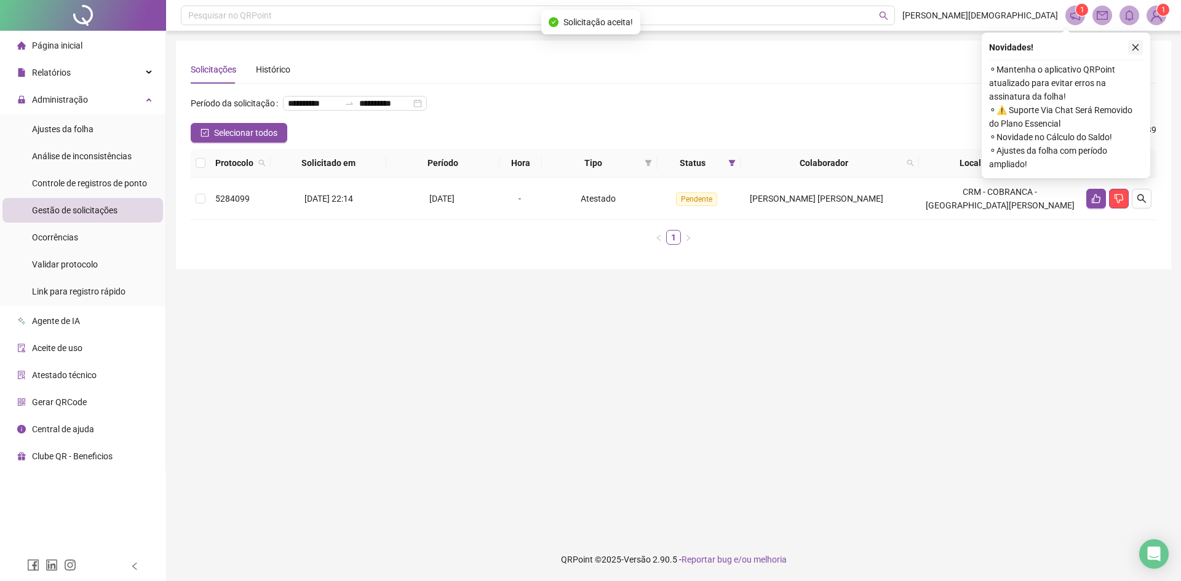
click at [1139, 48] on icon "close" at bounding box center [1135, 47] width 9 height 9
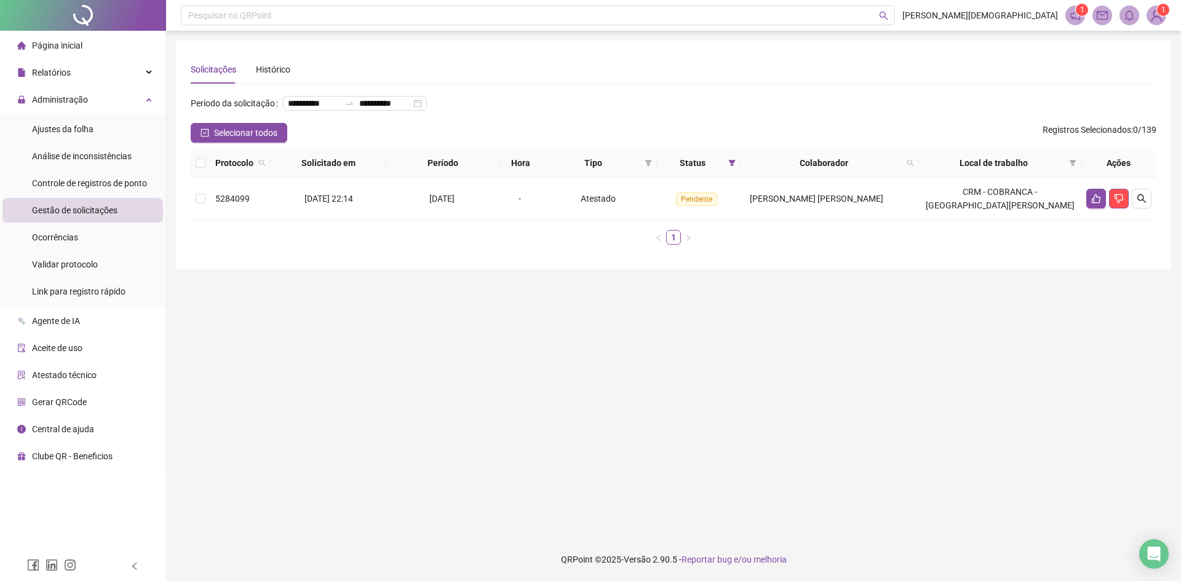
click at [1158, 13] on sup "1" at bounding box center [1163, 10] width 12 height 12
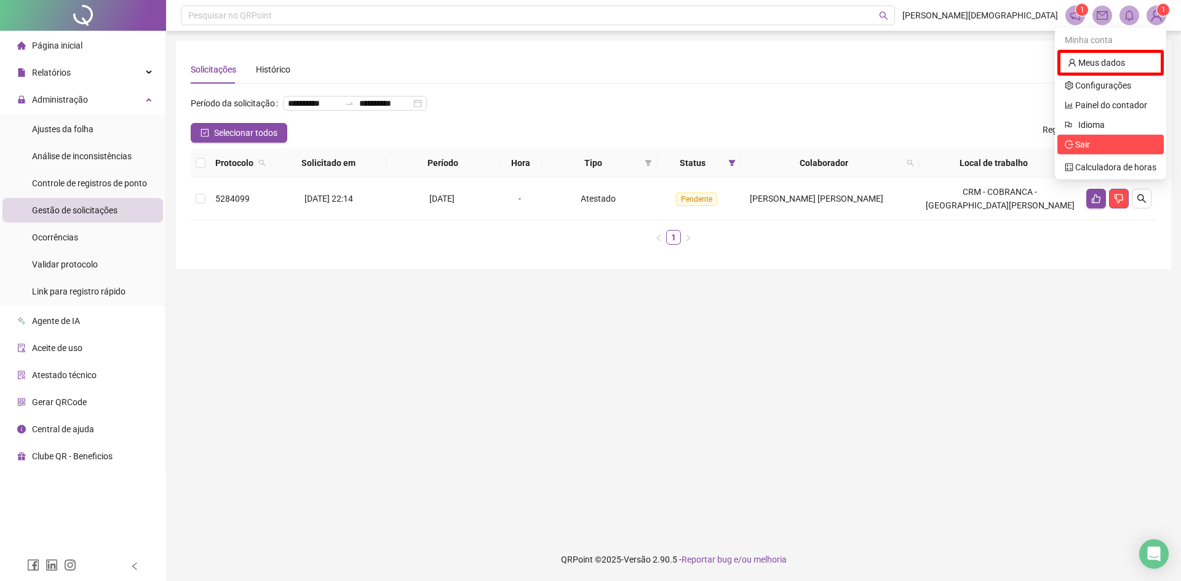
click at [1070, 151] on span "Sair" at bounding box center [1111, 145] width 92 height 14
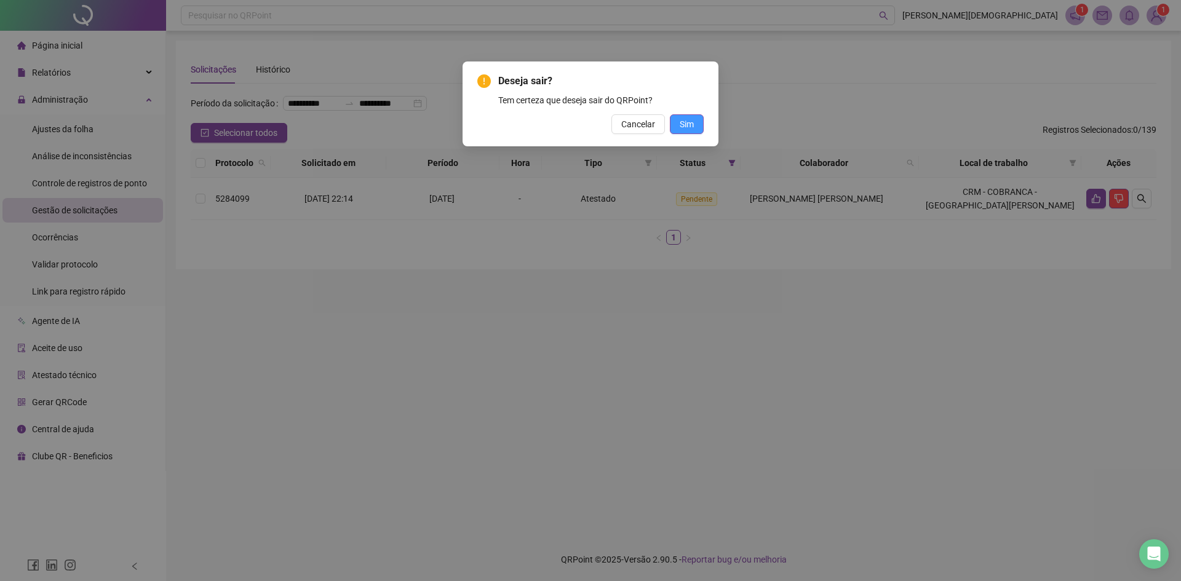
click at [690, 118] on span "Sim" at bounding box center [687, 124] width 14 height 14
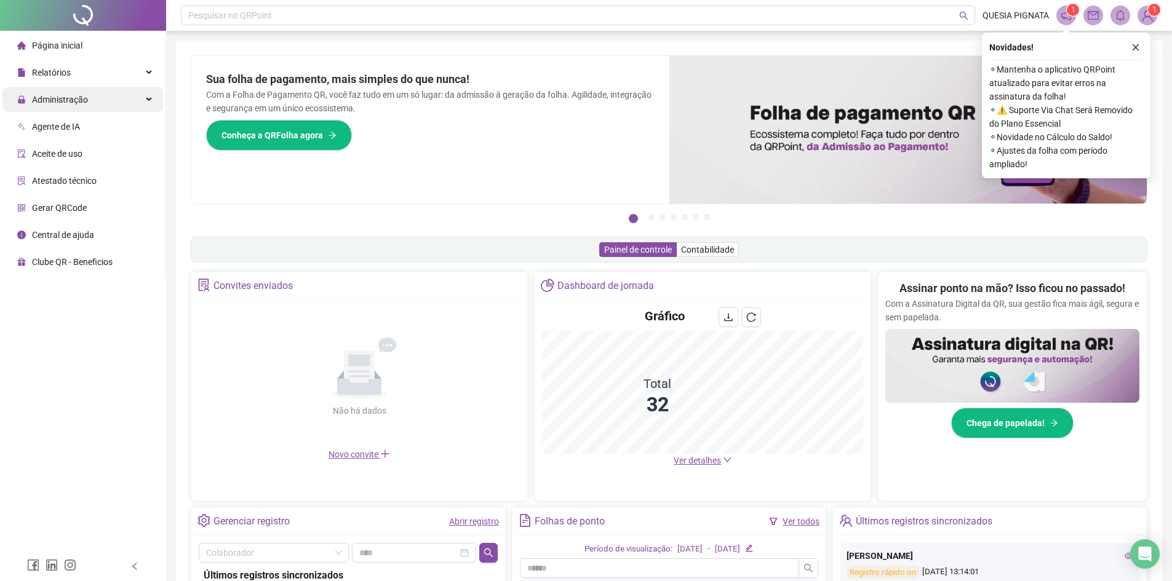
click at [97, 107] on div "Administração" at bounding box center [82, 99] width 161 height 25
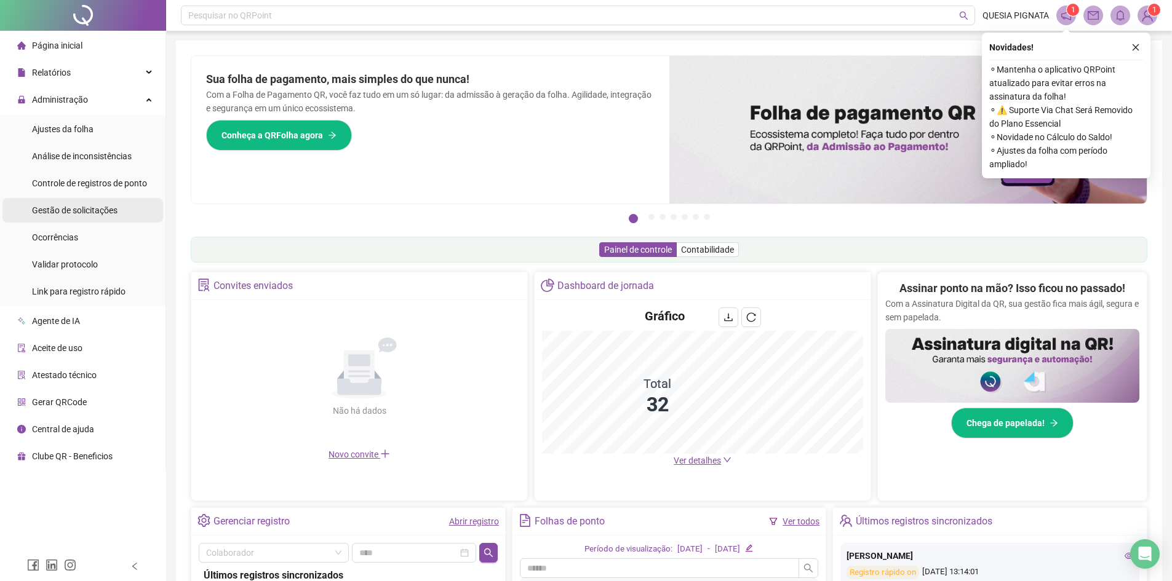
drag, startPoint x: 82, startPoint y: 212, endPoint x: 95, endPoint y: 215, distance: 13.1
click at [82, 213] on span "Gestão de solicitações" at bounding box center [75, 210] width 86 height 10
